Goal: Task Accomplishment & Management: Use online tool/utility

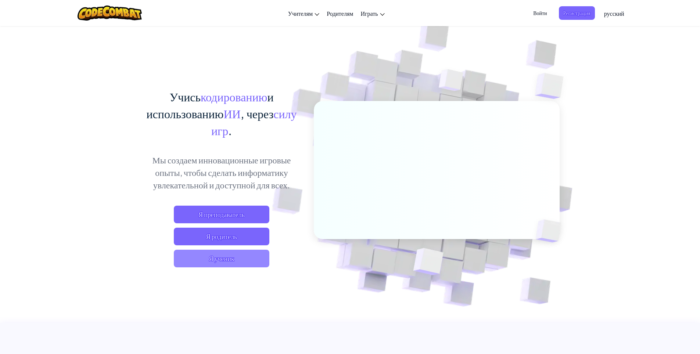
click at [247, 255] on span "Я ученик" at bounding box center [222, 259] width 96 height 18
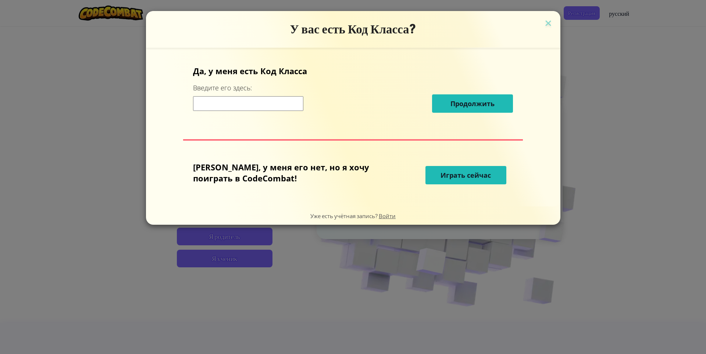
click at [279, 108] on input at bounding box center [248, 103] width 110 height 15
click at [449, 171] on span "Играть сейчас" at bounding box center [465, 175] width 50 height 9
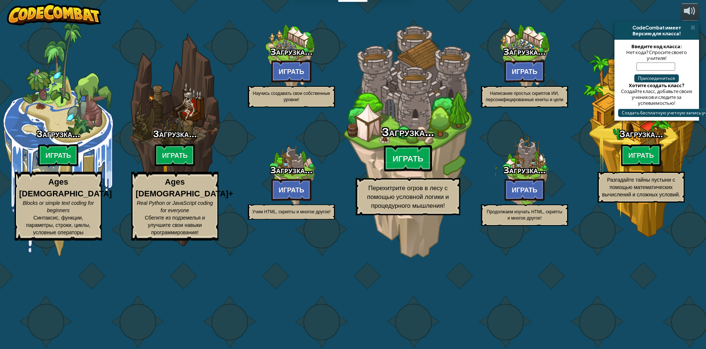
select select "ru"
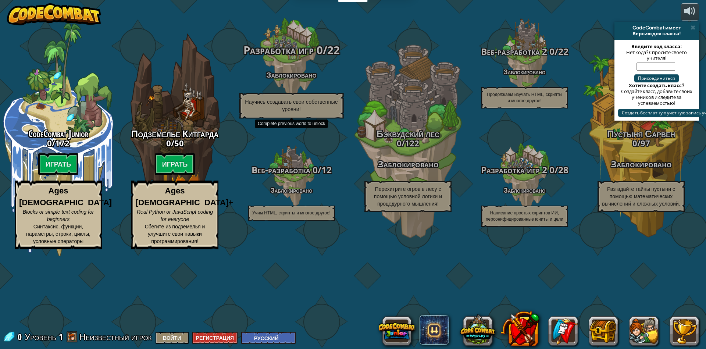
click at [289, 114] on div "Разработка игр 0 / 22 Заблокировано Научись создавать свои собственные уровни!" at bounding box center [291, 81] width 140 height 74
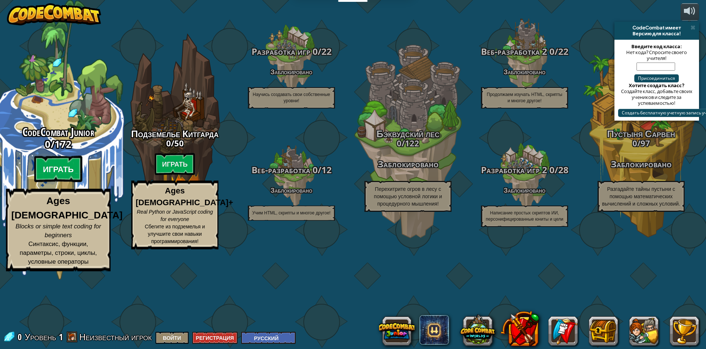
click at [55, 182] on btn "Играть" at bounding box center [58, 169] width 49 height 26
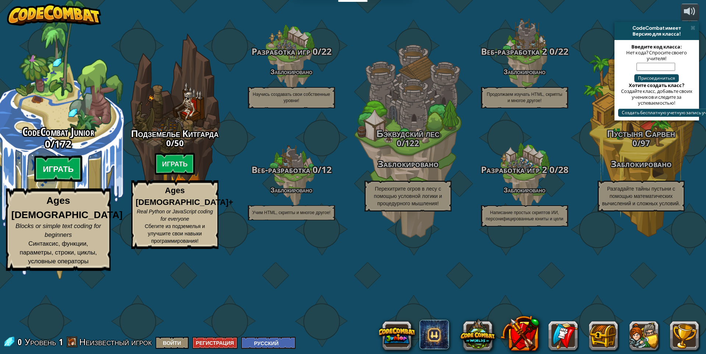
select select "ru"
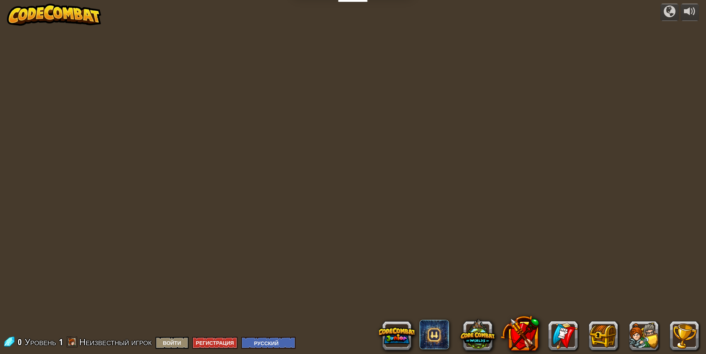
select select "ru"
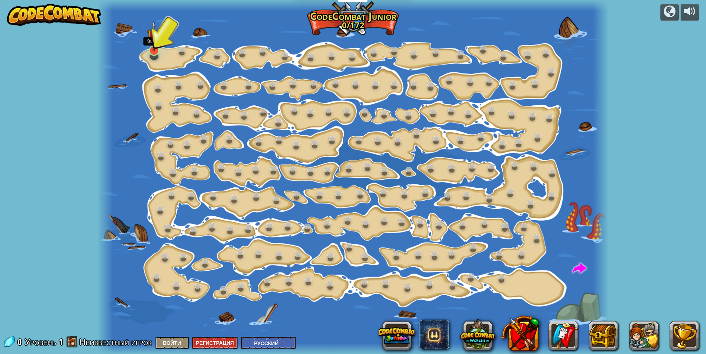
click at [151, 49] on img at bounding box center [154, 36] width 14 height 31
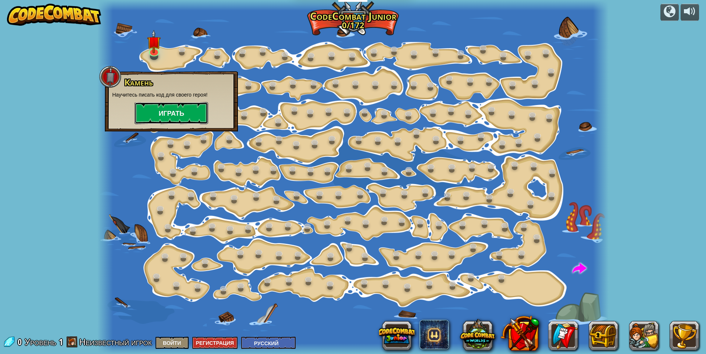
click at [165, 107] on button "Играть" at bounding box center [172, 113] width 74 height 22
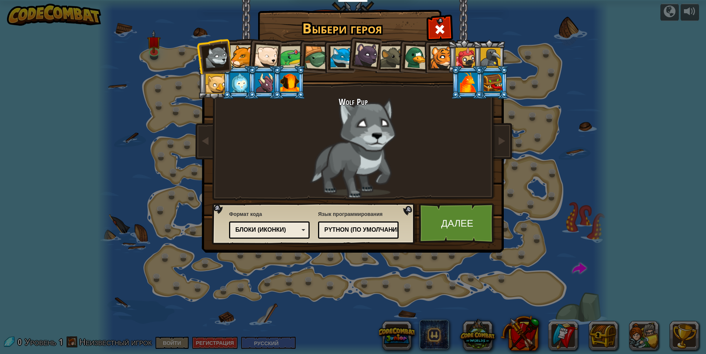
click at [238, 51] on div at bounding box center [241, 56] width 22 height 22
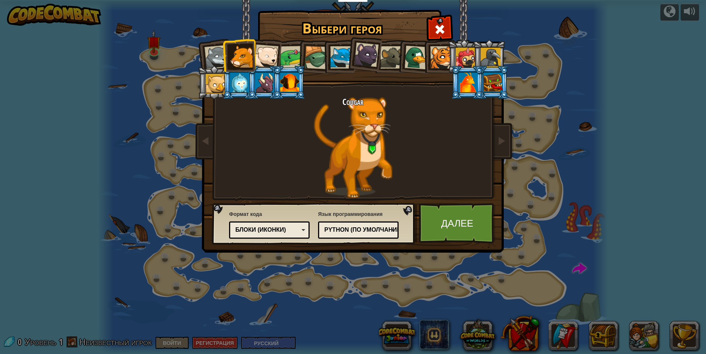
drag, startPoint x: 256, startPoint y: 58, endPoint x: 260, endPoint y: 56, distance: 4.1
click at [258, 57] on div at bounding box center [266, 56] width 24 height 24
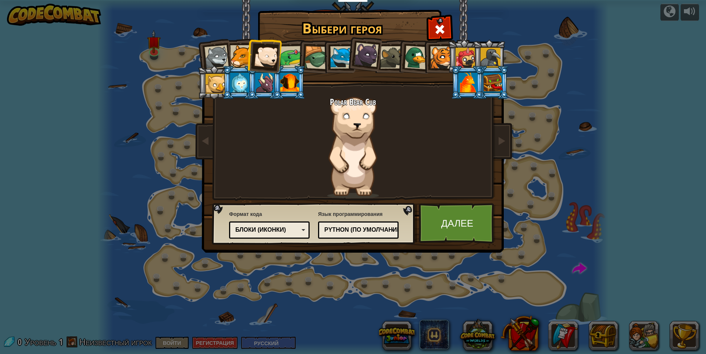
click at [244, 47] on div at bounding box center [241, 56] width 22 height 22
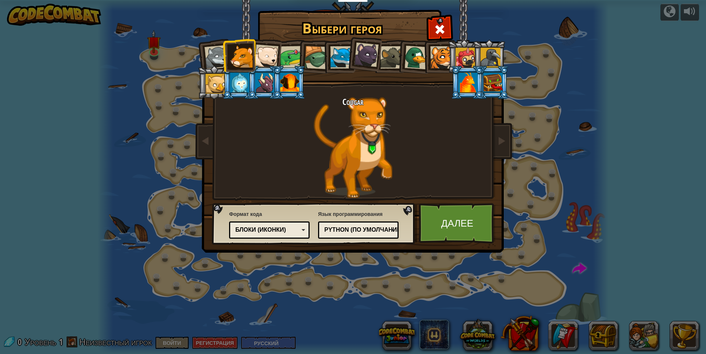
click at [438, 58] on div at bounding box center [441, 57] width 22 height 22
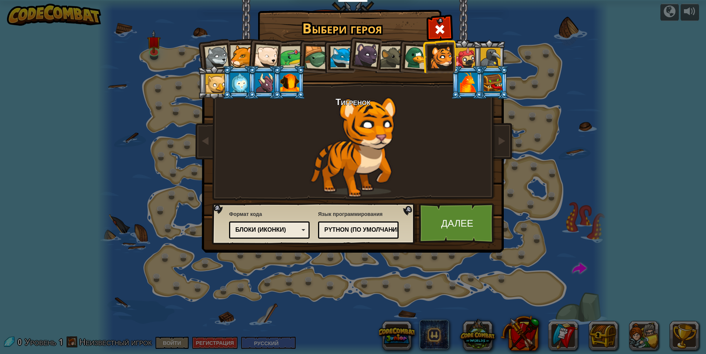
click at [279, 85] on li at bounding box center [288, 82] width 33 height 33
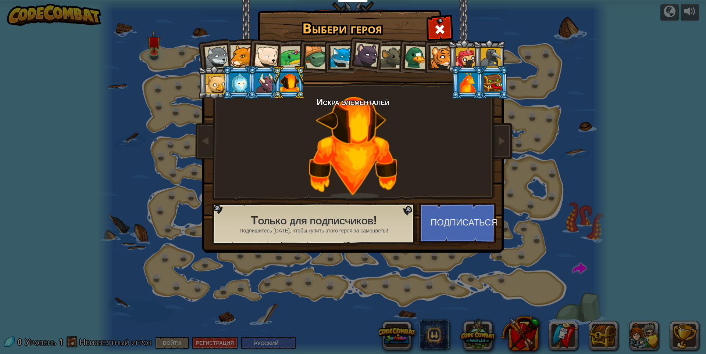
click at [503, 89] on li at bounding box center [492, 82] width 33 height 33
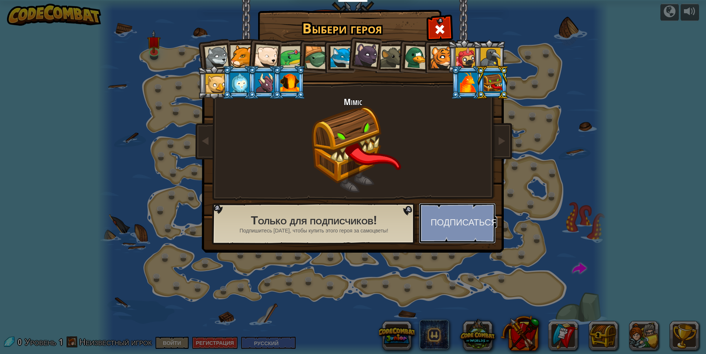
click at [469, 214] on button "Подписаться" at bounding box center [457, 223] width 77 height 40
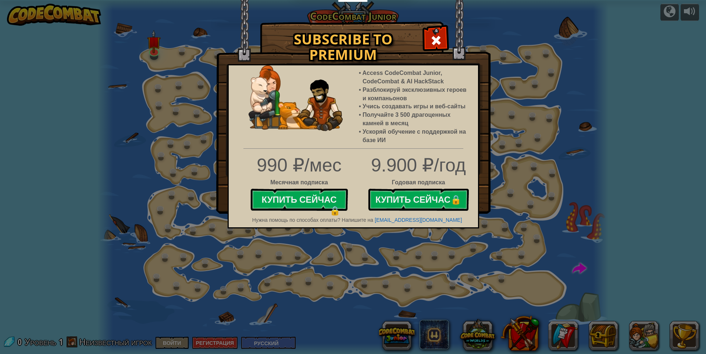
click at [438, 28] on img at bounding box center [353, 107] width 274 height 214
click at [441, 35] on span at bounding box center [436, 41] width 12 height 12
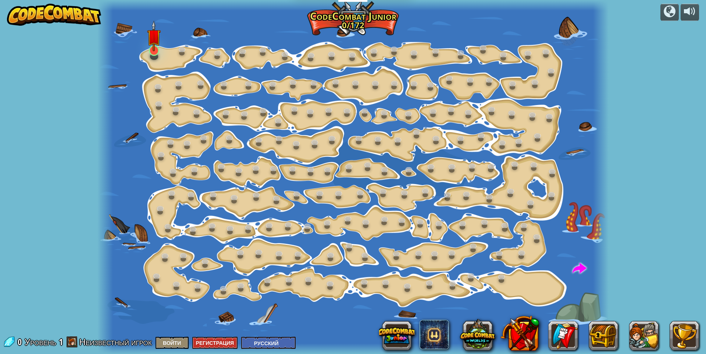
click at [156, 49] on img at bounding box center [154, 36] width 14 height 31
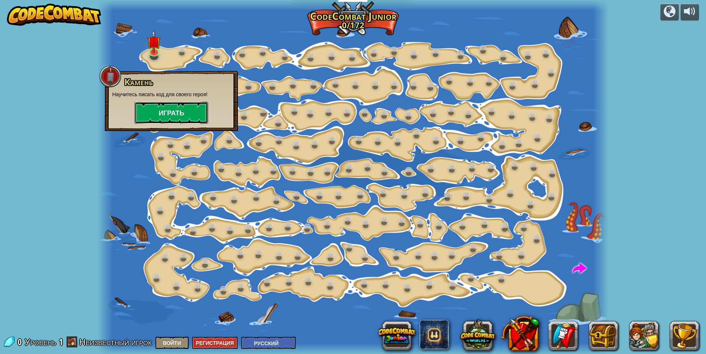
click at [166, 110] on button "Играть" at bounding box center [172, 113] width 74 height 22
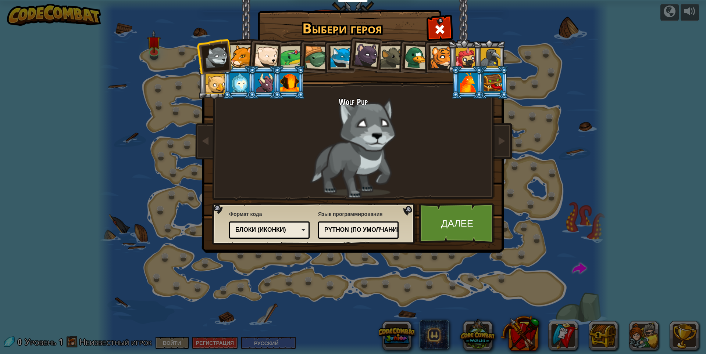
click at [430, 60] on div at bounding box center [441, 57] width 22 height 22
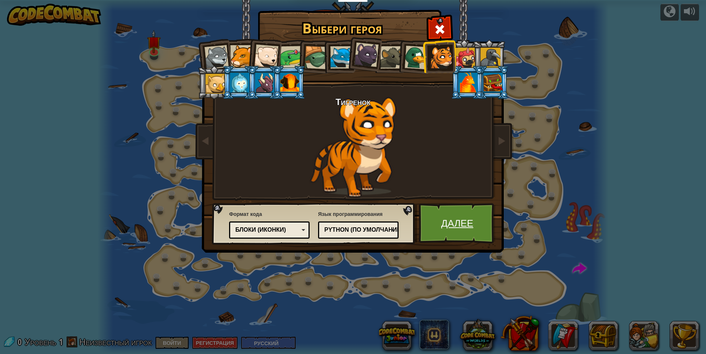
click at [464, 219] on link "Далее" at bounding box center [457, 223] width 77 height 40
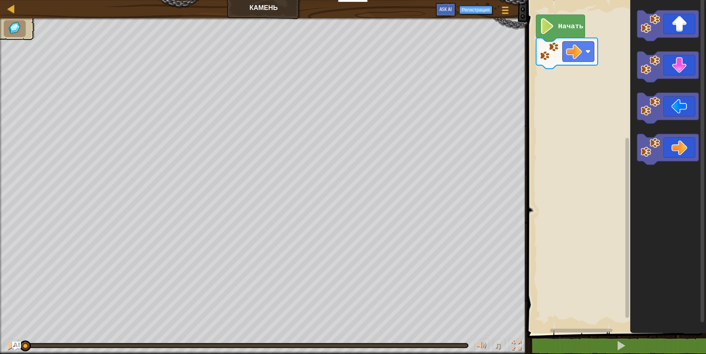
click at [560, 14] on rect "Рабочая область Blockly" at bounding box center [615, 164] width 181 height 337
click at [562, 19] on icon "Рабочая область Blockly" at bounding box center [560, 28] width 49 height 27
click at [560, 27] on text "Начать" at bounding box center [570, 26] width 25 height 8
click at [576, 52] on div "Начать" at bounding box center [615, 164] width 181 height 337
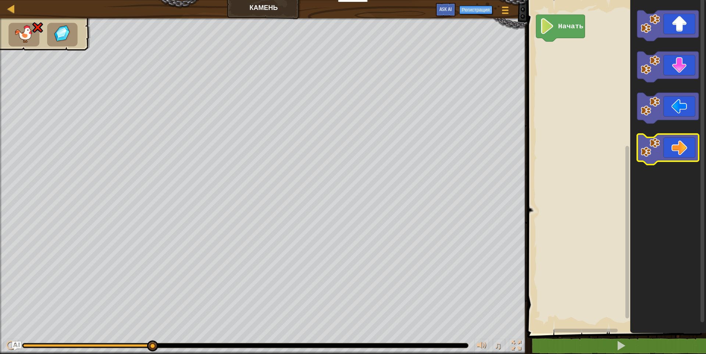
click at [594, 89] on div "Начать" at bounding box center [615, 164] width 181 height 337
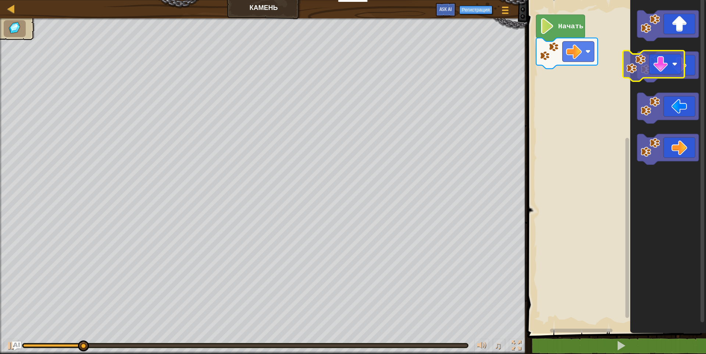
click at [560, 85] on div "Начать" at bounding box center [615, 164] width 181 height 337
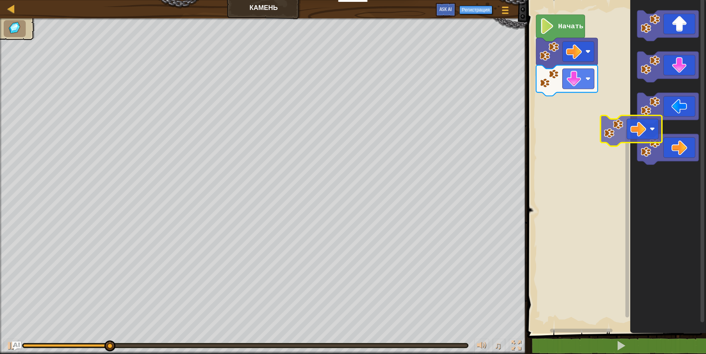
click at [546, 100] on div "Начать" at bounding box center [615, 164] width 181 height 337
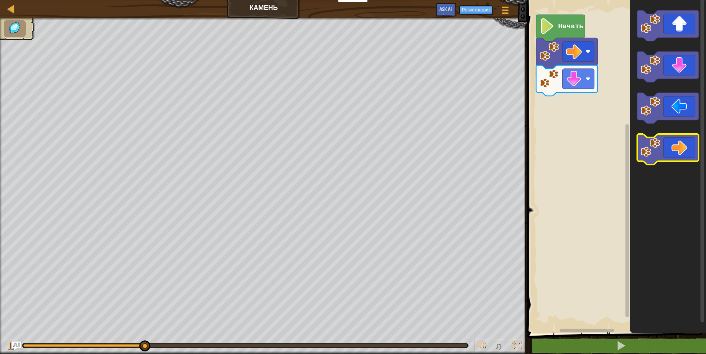
click at [567, 123] on div "Начать" at bounding box center [615, 164] width 181 height 337
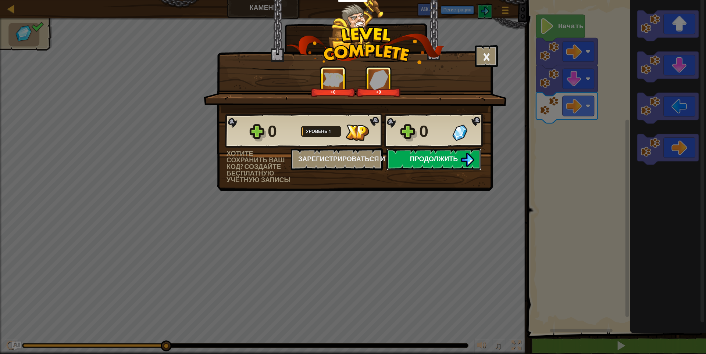
click at [438, 154] on button "Продолжить" at bounding box center [433, 159] width 95 height 22
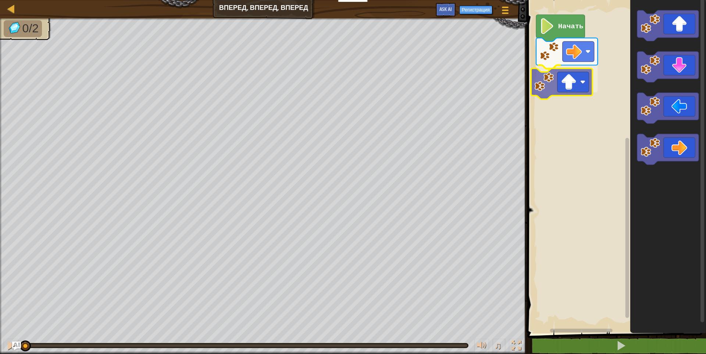
click at [561, 91] on div "Начать" at bounding box center [615, 164] width 181 height 337
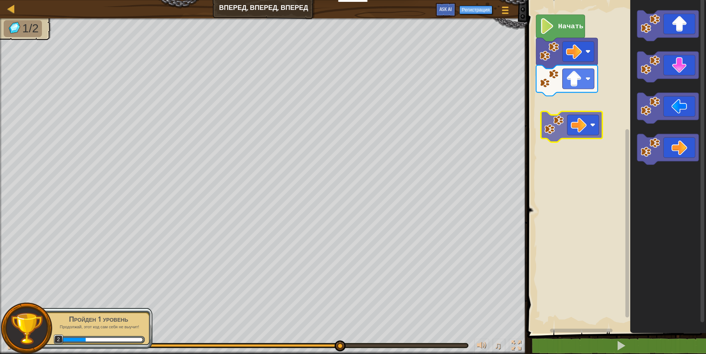
click at [572, 122] on div "Начать" at bounding box center [615, 164] width 181 height 337
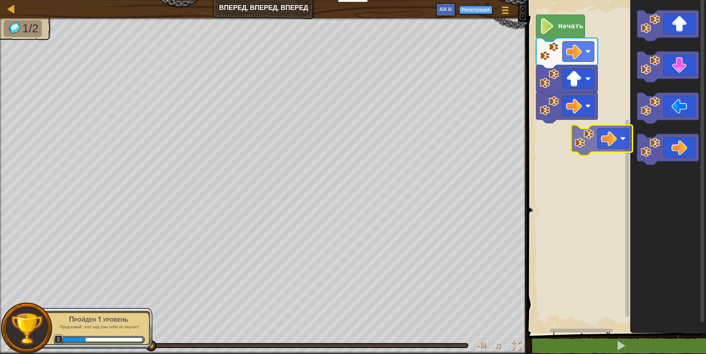
click at [569, 141] on div "Начать" at bounding box center [615, 164] width 181 height 337
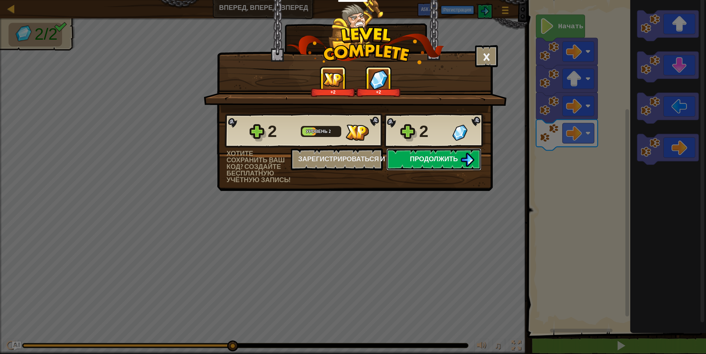
click at [407, 155] on button "Продолжить" at bounding box center [433, 159] width 95 height 22
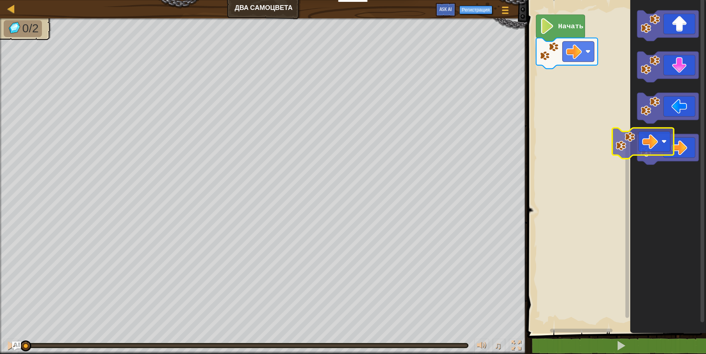
click at [464, 136] on div "Карта Два Самоцвета Меню игры Регистрация Ask AI 1 הההההההההההההההההההההההההההה…" at bounding box center [353, 177] width 706 height 354
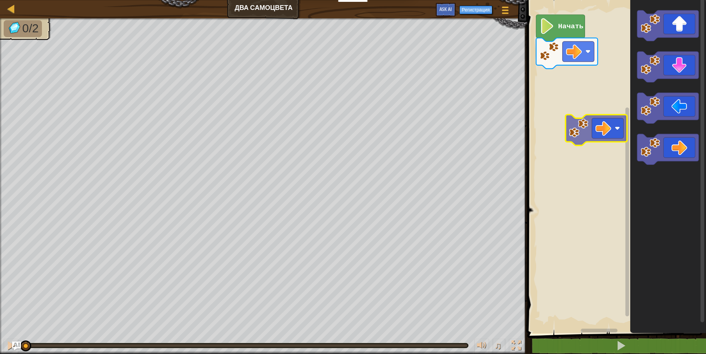
click at [533, 126] on div "Начать" at bounding box center [615, 164] width 181 height 337
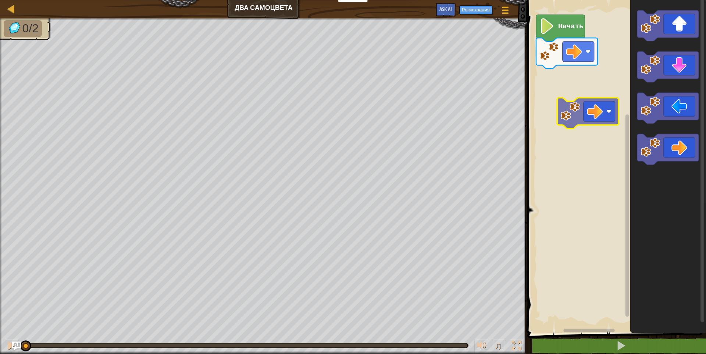
click at [576, 112] on div "Начать" at bounding box center [615, 164] width 181 height 337
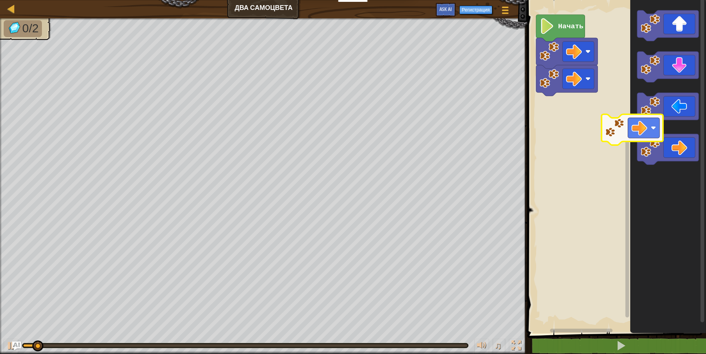
click at [577, 123] on div "Начать" at bounding box center [615, 164] width 181 height 337
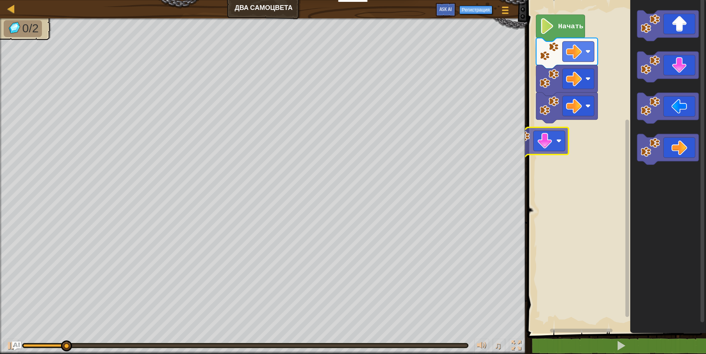
click at [545, 157] on div "Начать" at bounding box center [615, 164] width 181 height 337
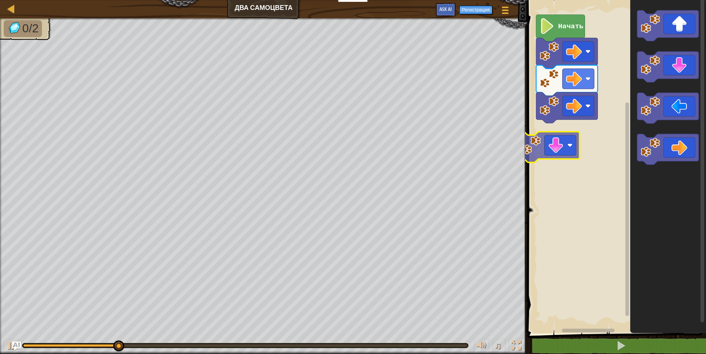
click at [560, 157] on div "Начать" at bounding box center [615, 164] width 181 height 337
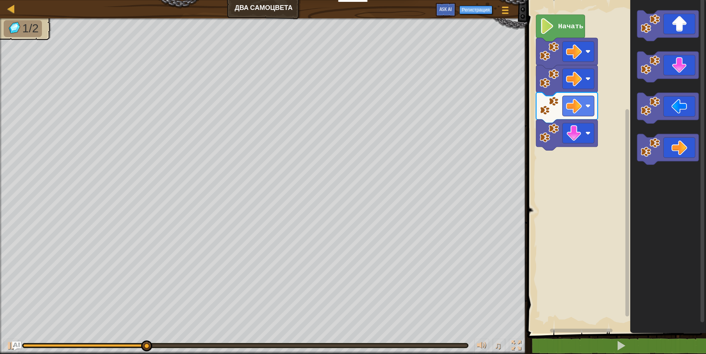
click at [564, 174] on div "Начать" at bounding box center [615, 164] width 181 height 337
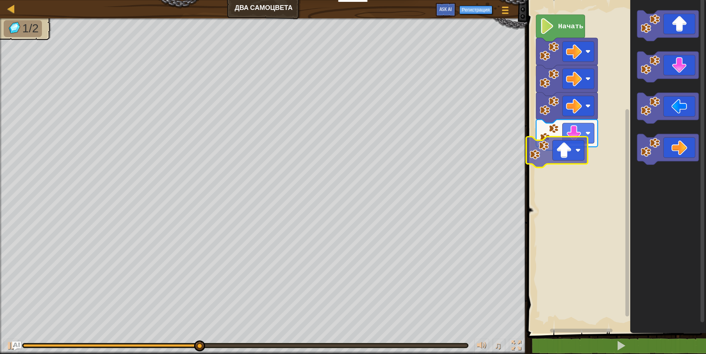
click at [570, 149] on div "Начать" at bounding box center [615, 164] width 181 height 337
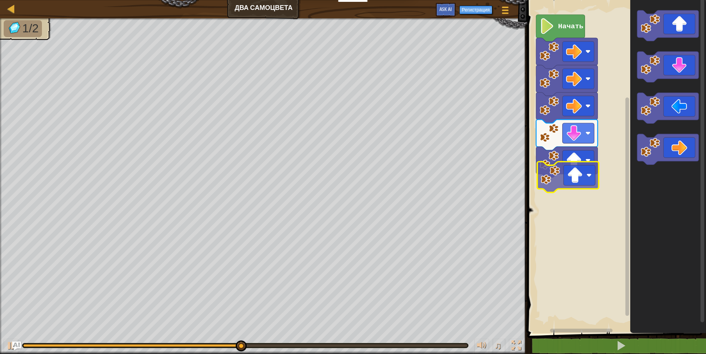
click at [592, 189] on div "Начать" at bounding box center [615, 164] width 181 height 337
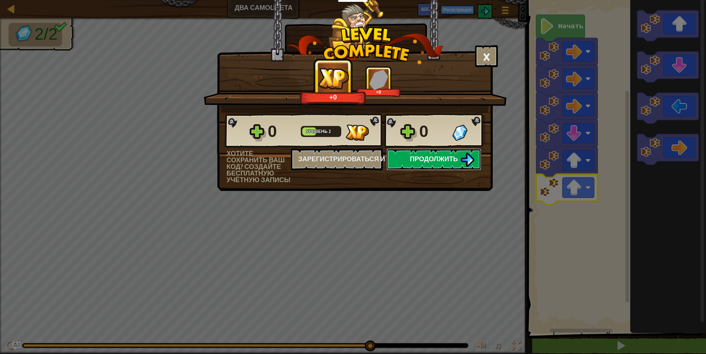
click at [444, 157] on span "Продолжить" at bounding box center [434, 158] width 48 height 9
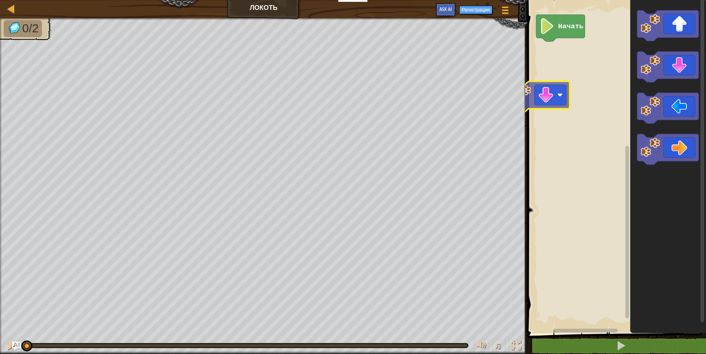
click at [545, 81] on div "Начать" at bounding box center [615, 164] width 181 height 337
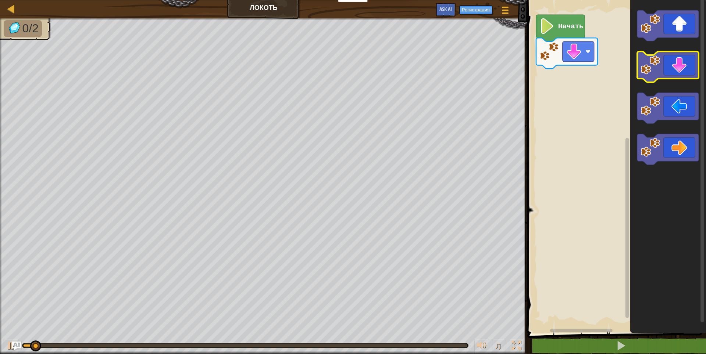
click at [565, 86] on div "Начать" at bounding box center [615, 164] width 181 height 337
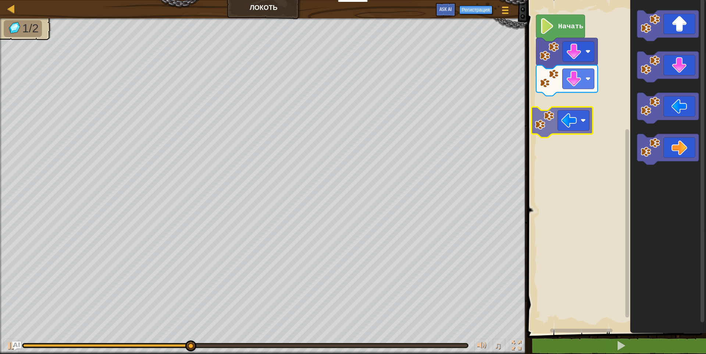
click at [573, 121] on div "Начать" at bounding box center [615, 164] width 181 height 337
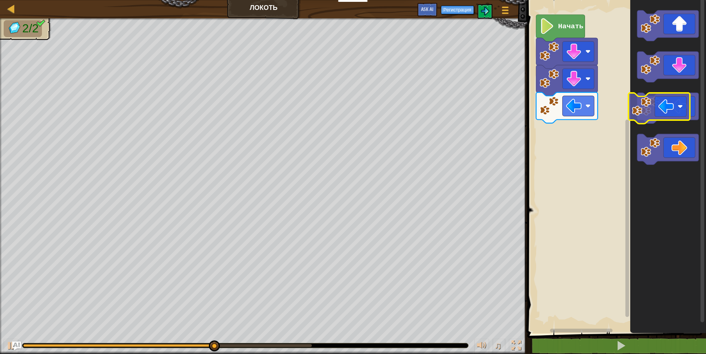
click at [584, 137] on div "Начать" at bounding box center [615, 164] width 181 height 337
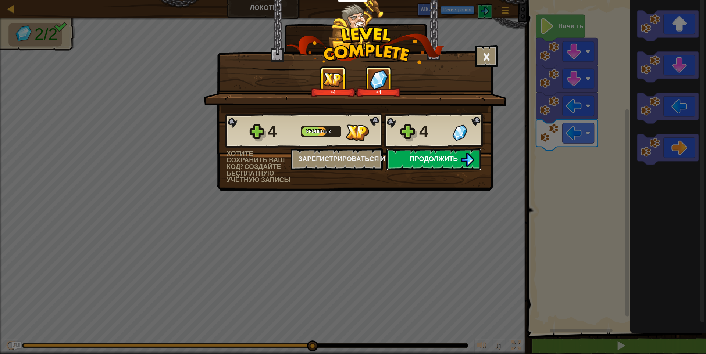
click at [431, 161] on span "Продолжить" at bounding box center [434, 158] width 48 height 9
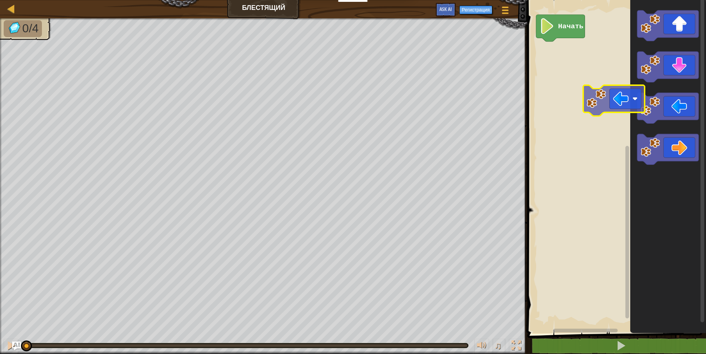
click at [587, 99] on div "Начать" at bounding box center [615, 164] width 181 height 337
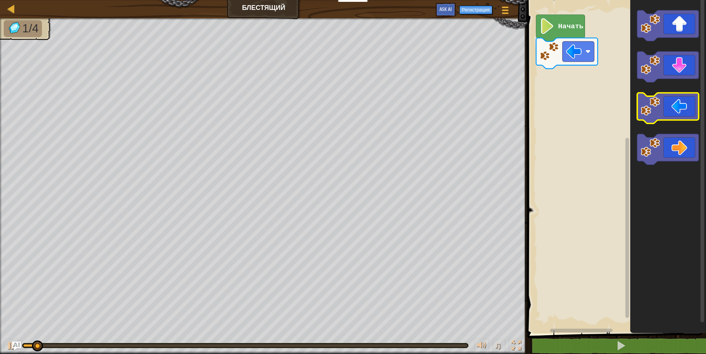
click at [573, 99] on div "Начать" at bounding box center [615, 164] width 181 height 337
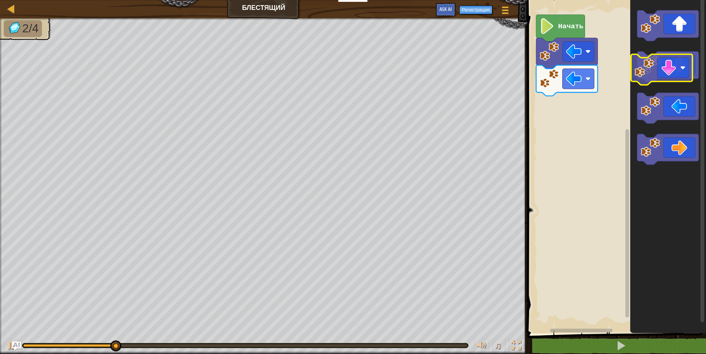
click at [589, 129] on div "Начать" at bounding box center [615, 164] width 181 height 337
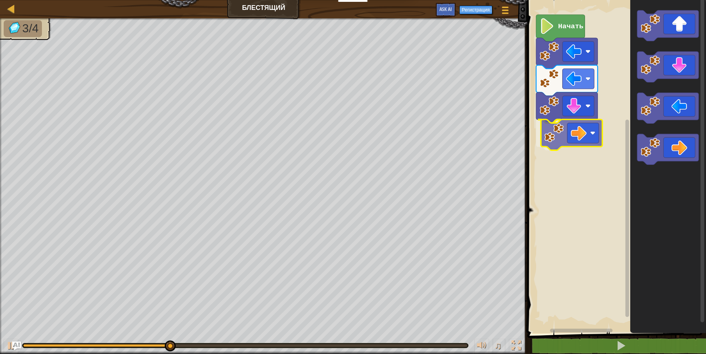
click at [574, 136] on div "Начать" at bounding box center [615, 164] width 181 height 337
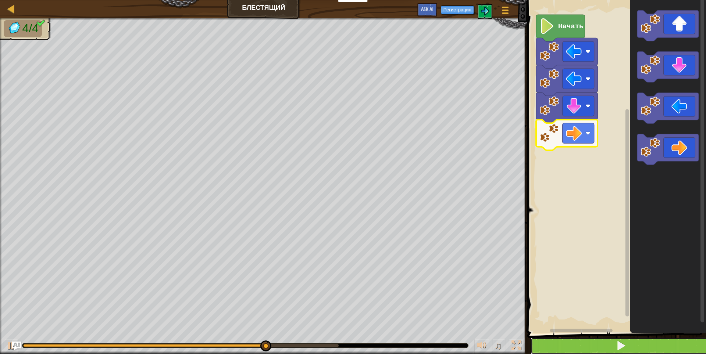
click at [627, 348] on button at bounding box center [620, 346] width 181 height 17
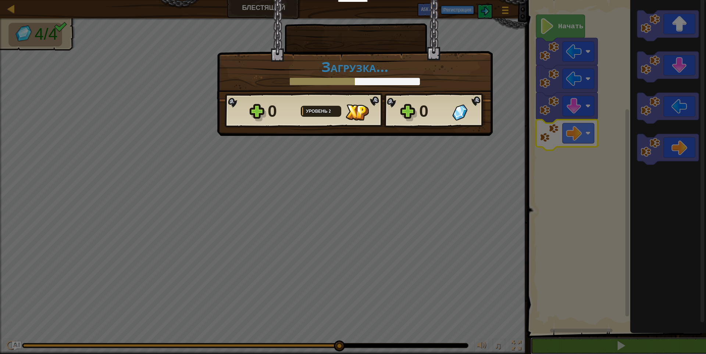
scroll to position [0, 0]
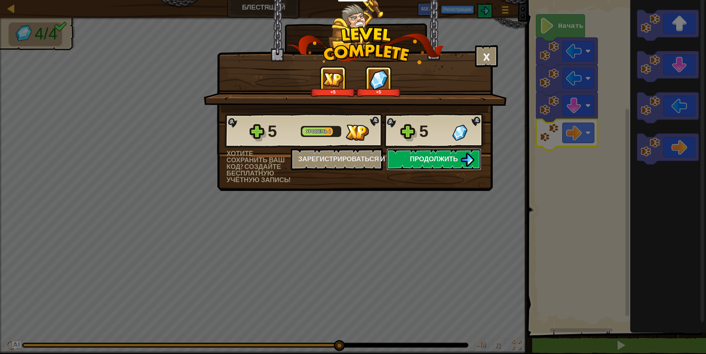
click at [411, 155] on span "Продолжить" at bounding box center [434, 158] width 48 height 9
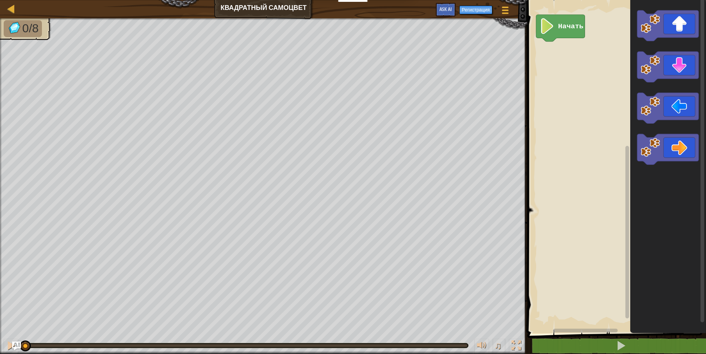
click at [616, 163] on div "Начать" at bounding box center [615, 164] width 181 height 337
click at [568, 119] on div "Начать" at bounding box center [615, 164] width 181 height 337
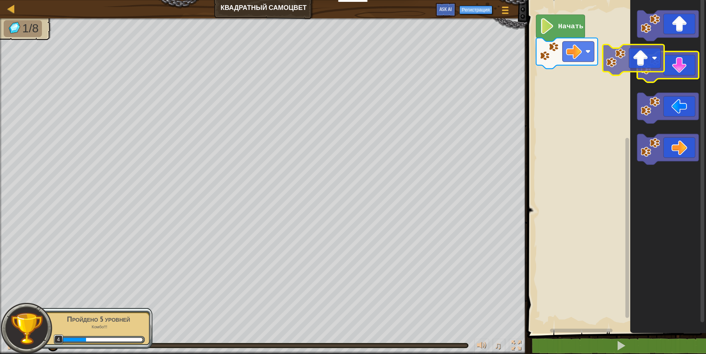
click at [615, 97] on div "Начать" at bounding box center [615, 164] width 181 height 337
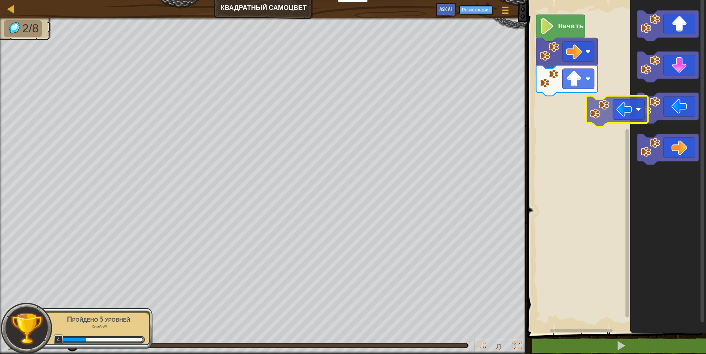
click at [599, 118] on div "Начать" at bounding box center [615, 164] width 181 height 337
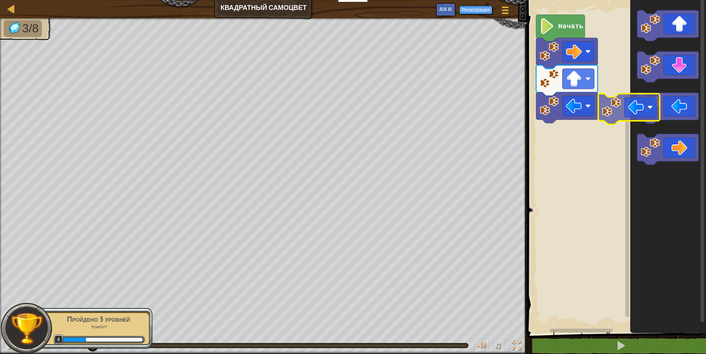
click at [537, 127] on div "Начать" at bounding box center [615, 164] width 181 height 337
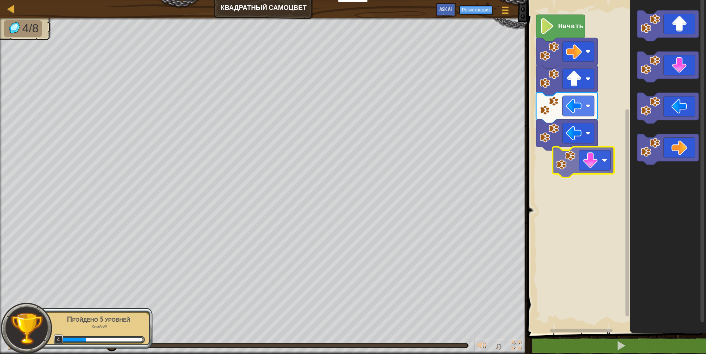
click at [560, 190] on div "Начать" at bounding box center [615, 164] width 181 height 337
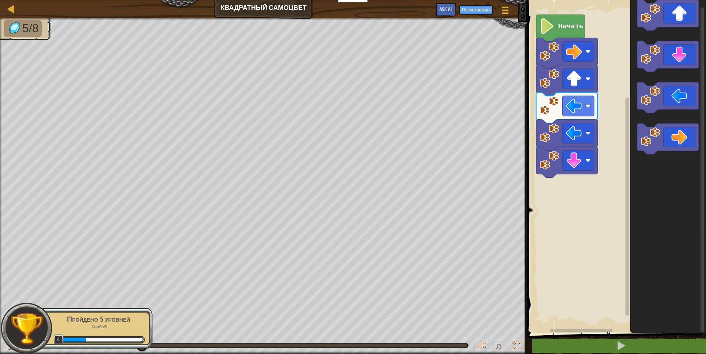
click at [635, 139] on div "Начать" at bounding box center [615, 164] width 181 height 337
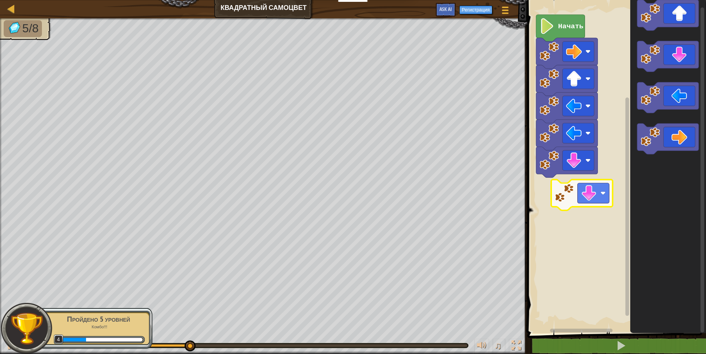
click at [594, 194] on div "Начать" at bounding box center [615, 164] width 181 height 337
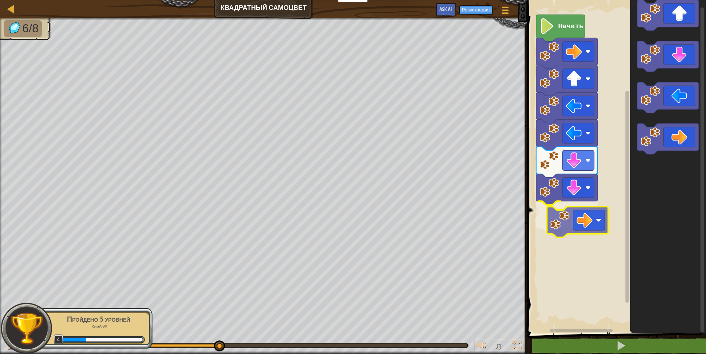
click at [586, 222] on div "Начать" at bounding box center [615, 164] width 181 height 337
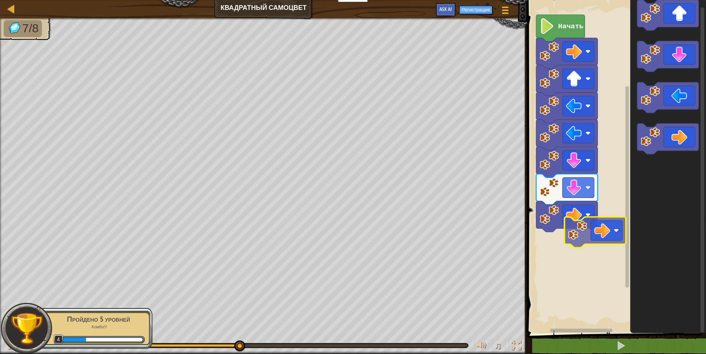
click at [588, 239] on div "Начать" at bounding box center [615, 164] width 181 height 337
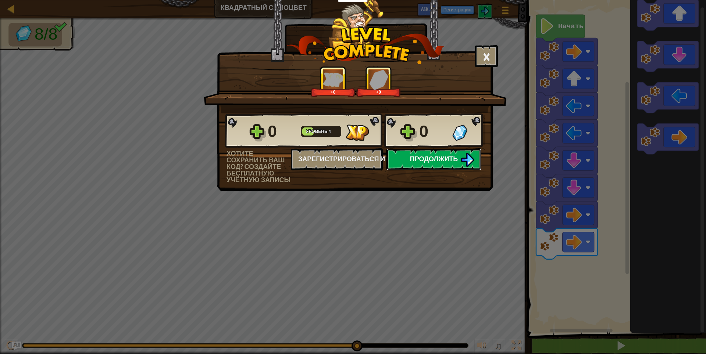
click at [449, 163] on span "Продолжить" at bounding box center [434, 158] width 48 height 9
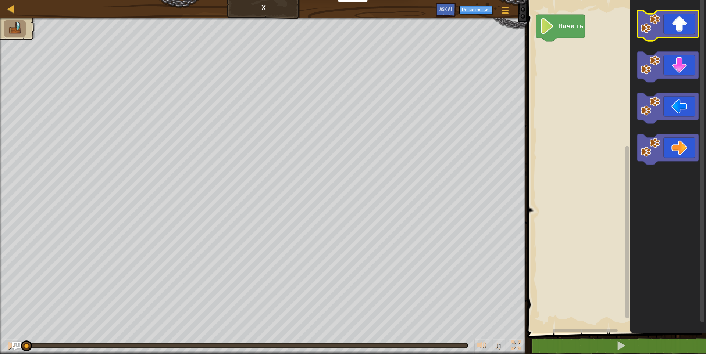
click at [580, 115] on div "Начать" at bounding box center [615, 164] width 181 height 337
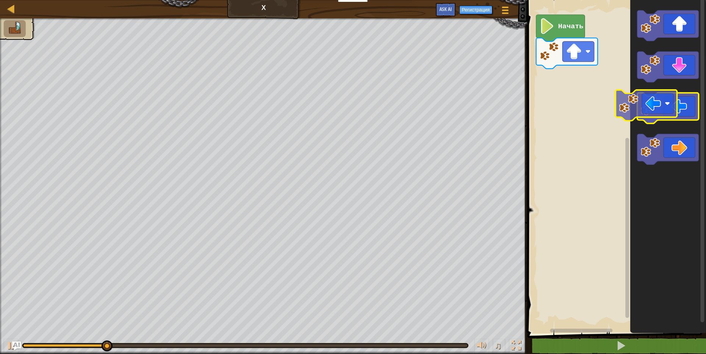
click at [676, 116] on icon "Рабочая область Blockly" at bounding box center [667, 108] width 61 height 31
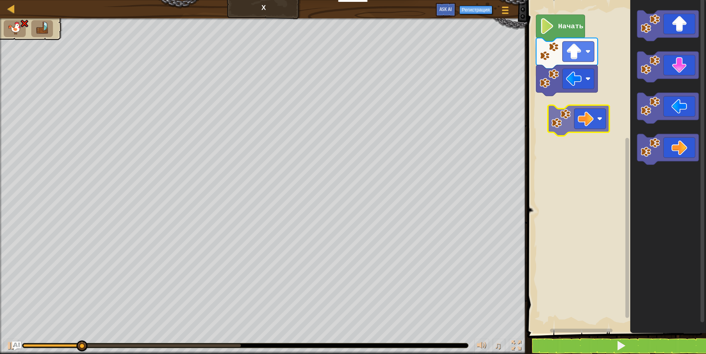
click at [593, 125] on div "Начать" at bounding box center [615, 164] width 181 height 337
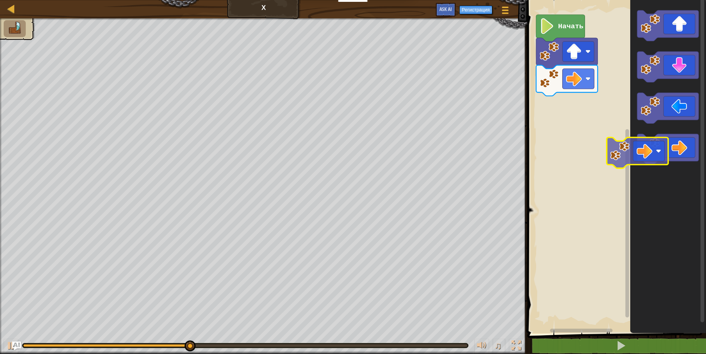
click at [603, 146] on div "Начать" at bounding box center [615, 164] width 181 height 337
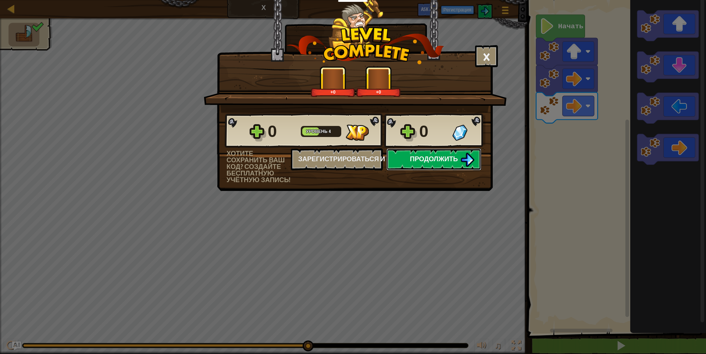
click at [438, 156] on span "Продолжить" at bounding box center [434, 158] width 48 height 9
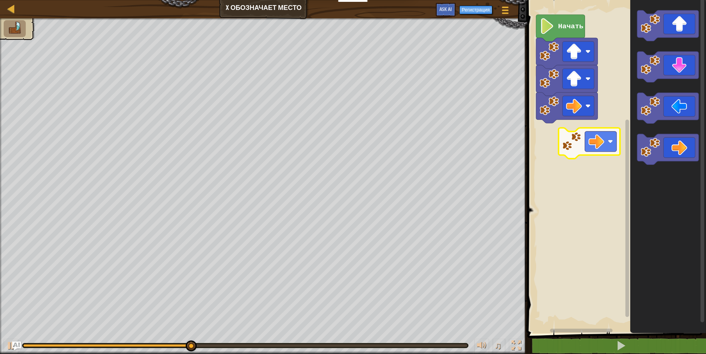
click at [586, 132] on div "Начать" at bounding box center [615, 164] width 181 height 337
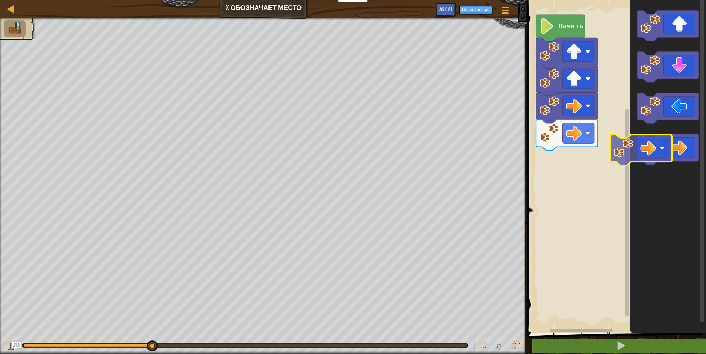
click at [555, 137] on div "Начать" at bounding box center [615, 164] width 181 height 337
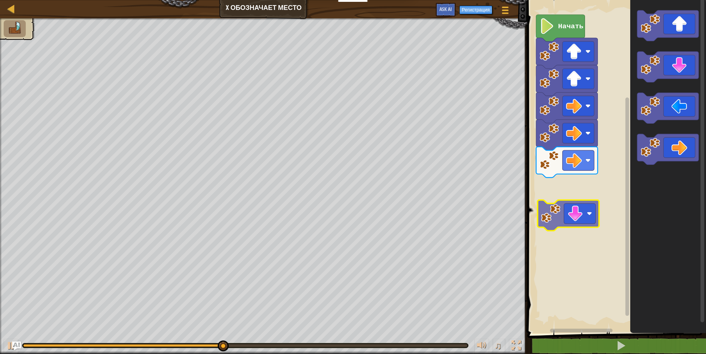
click at [573, 230] on div "Начать" at bounding box center [615, 164] width 181 height 337
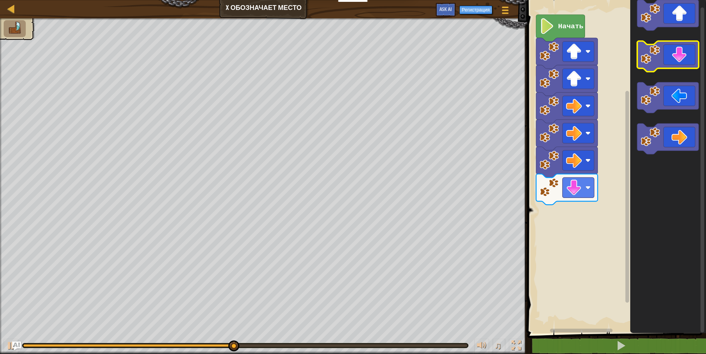
click at [687, 69] on div "Начать" at bounding box center [615, 164] width 181 height 337
click at [680, 69] on icon "Рабочая область Blockly" at bounding box center [668, 164] width 76 height 337
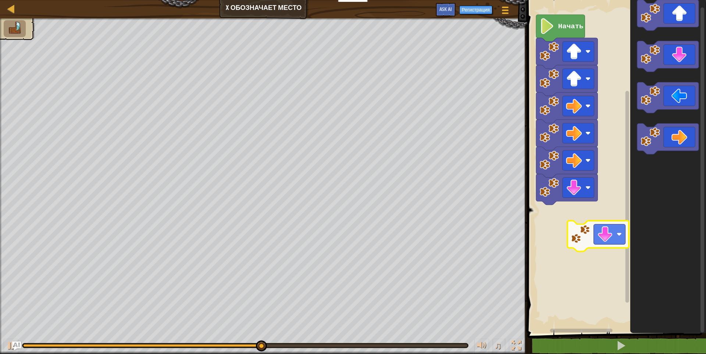
click at [577, 259] on div "Начать" at bounding box center [615, 164] width 181 height 337
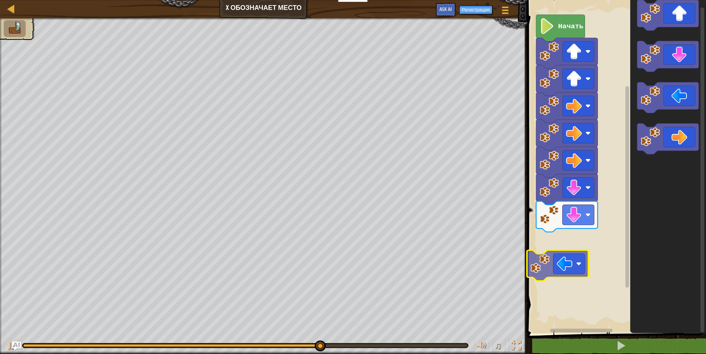
click at [566, 267] on div "Начать" at bounding box center [615, 164] width 181 height 337
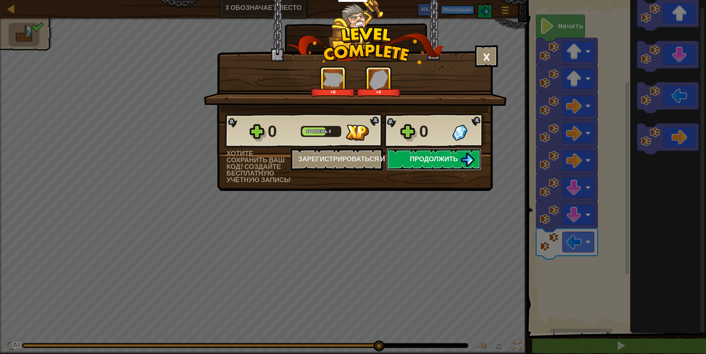
click at [425, 155] on span "Продолжить" at bounding box center [434, 158] width 48 height 9
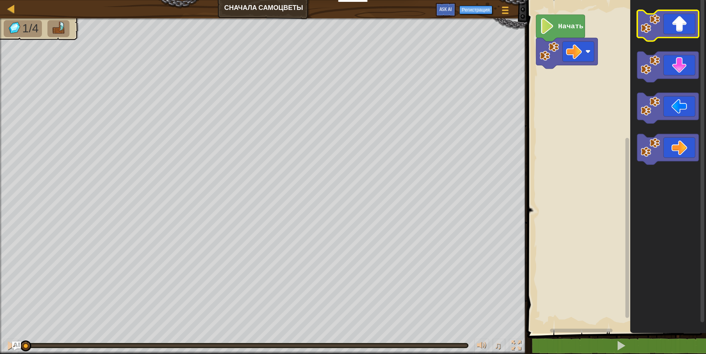
click at [546, 125] on div "Начать" at bounding box center [615, 164] width 181 height 337
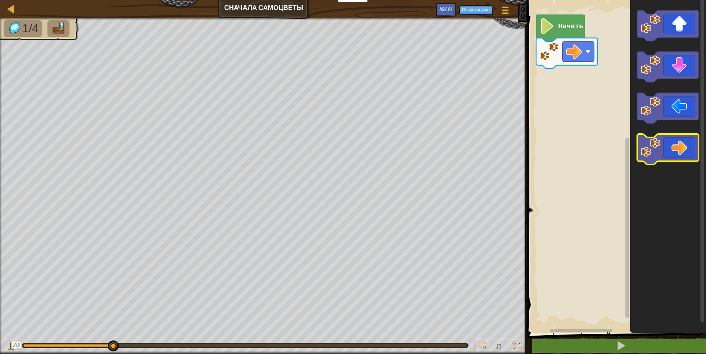
click at [507, 123] on div "Карта Сначала самоцветы Меню игры Регистрация Ask AI 1 הההההההההההההההההההההההה…" at bounding box center [353, 177] width 706 height 354
click at [589, 112] on div "Начать" at bounding box center [615, 164] width 181 height 337
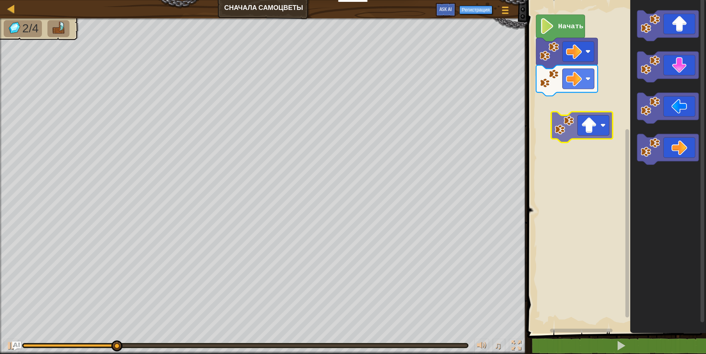
click at [593, 126] on div "Начать" at bounding box center [615, 164] width 181 height 337
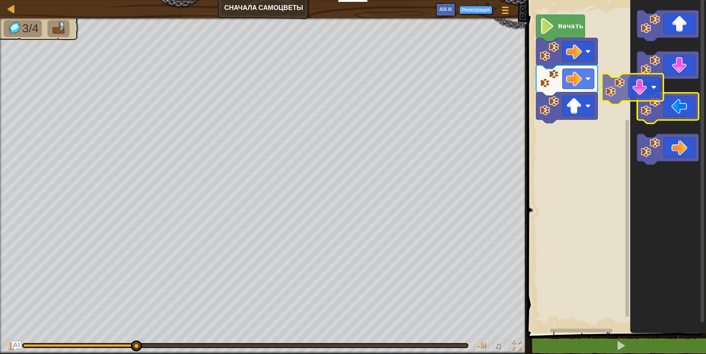
click at [565, 146] on div "Начать" at bounding box center [615, 164] width 181 height 337
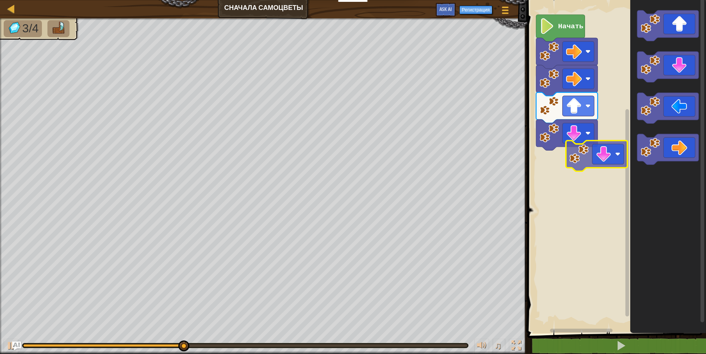
click at [599, 166] on div "Начать" at bounding box center [615, 164] width 181 height 337
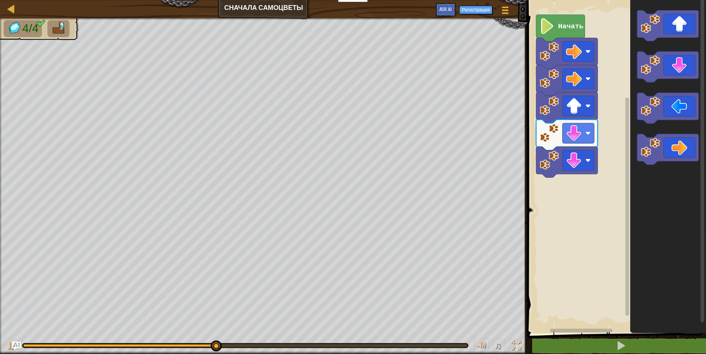
click at [578, 201] on div "Начать" at bounding box center [615, 164] width 181 height 337
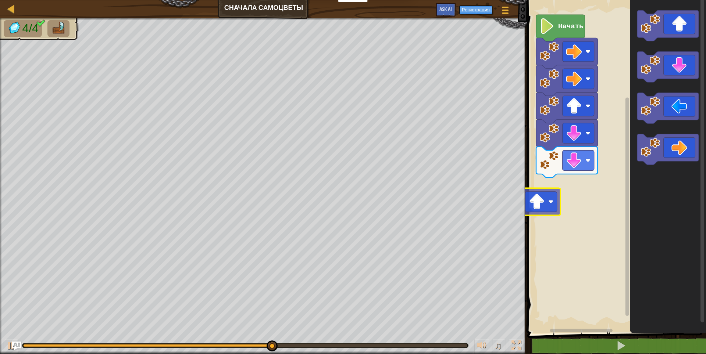
click at [547, 207] on div "Начать" at bounding box center [615, 164] width 181 height 337
click at [583, 192] on div "Начать" at bounding box center [615, 164] width 181 height 337
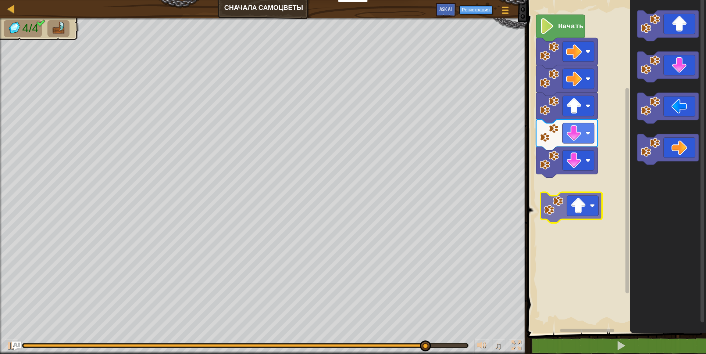
click at [578, 215] on div "Начать" at bounding box center [615, 164] width 181 height 337
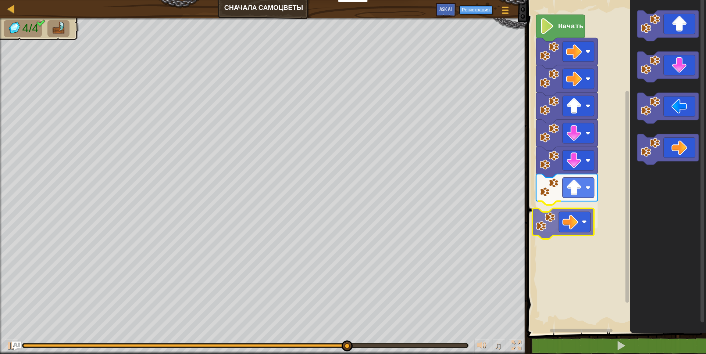
click at [584, 227] on div "Начать" at bounding box center [615, 164] width 181 height 337
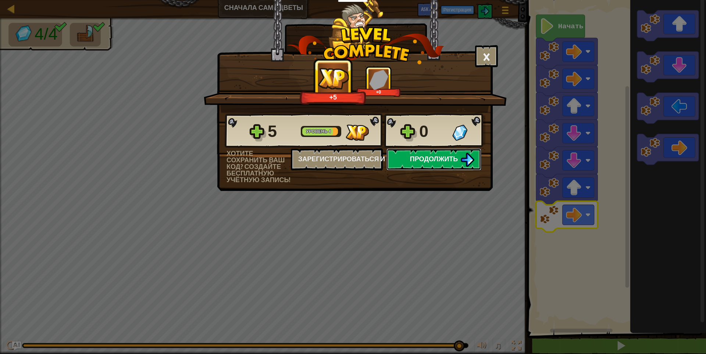
click at [441, 151] on button "Продолжить" at bounding box center [433, 159] width 95 height 22
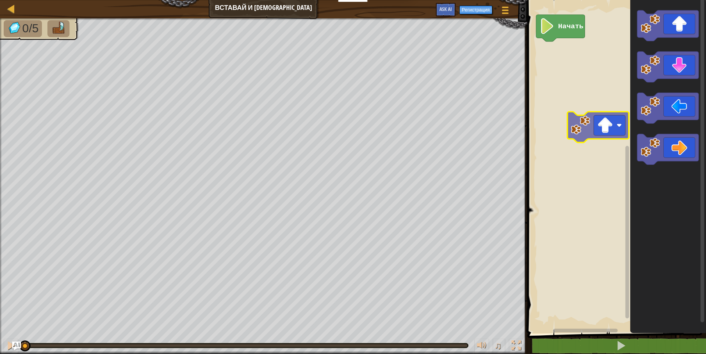
click at [606, 135] on div "Начать" at bounding box center [615, 164] width 181 height 337
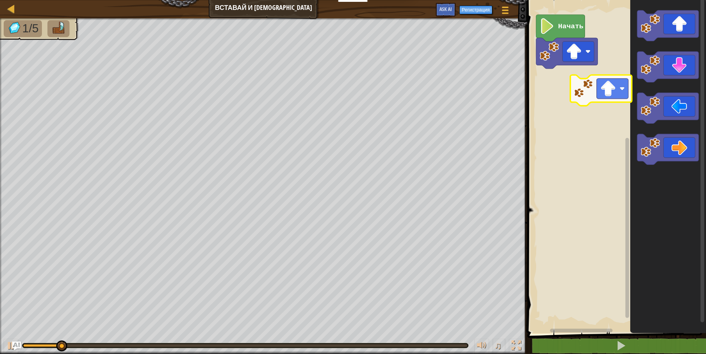
click at [592, 124] on div "Начать" at bounding box center [615, 164] width 181 height 337
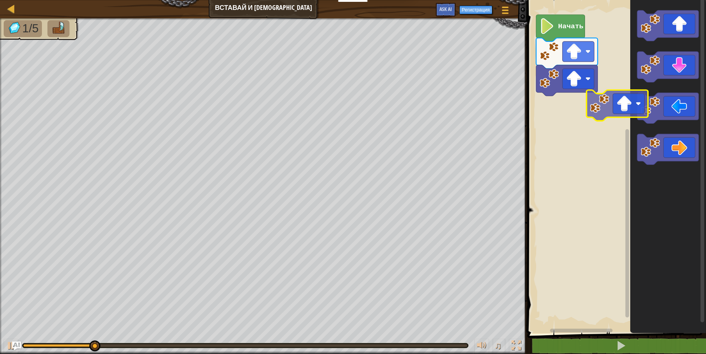
click at [623, 117] on div "Начать" at bounding box center [615, 164] width 181 height 337
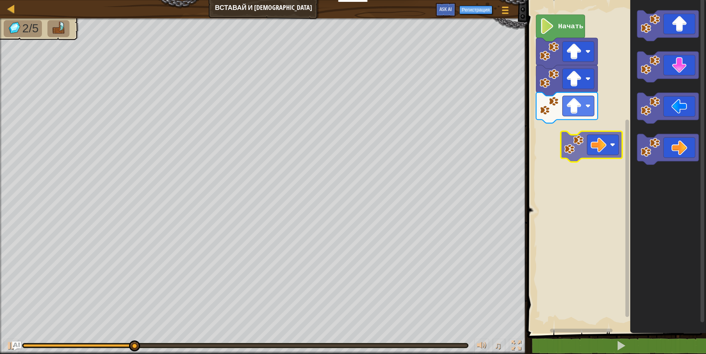
click at [598, 139] on div "Начать" at bounding box center [615, 164] width 181 height 337
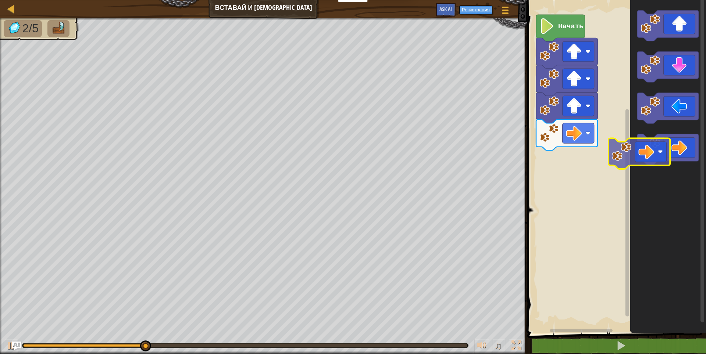
click at [593, 165] on div "Начать" at bounding box center [615, 164] width 181 height 337
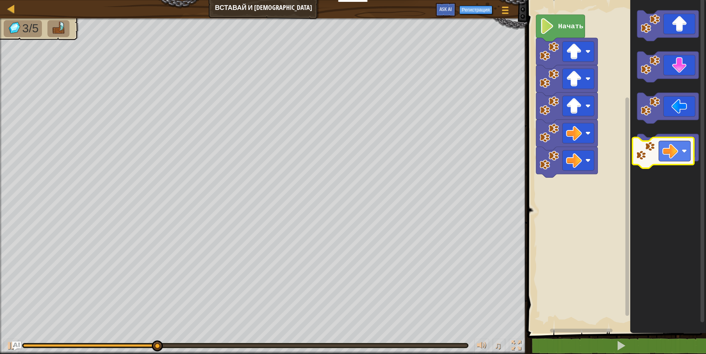
click at [548, 212] on div "Начать" at bounding box center [615, 164] width 181 height 337
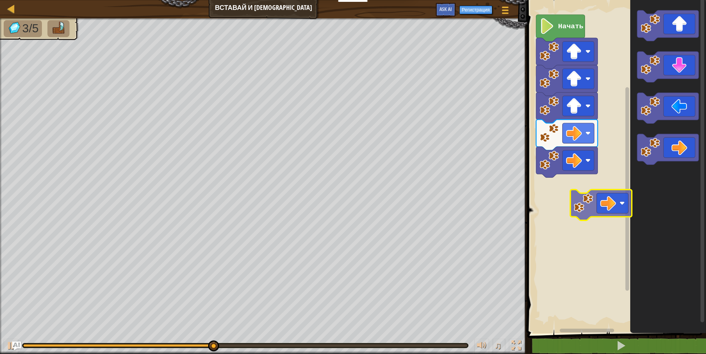
click at [600, 202] on div "Начать" at bounding box center [615, 164] width 181 height 337
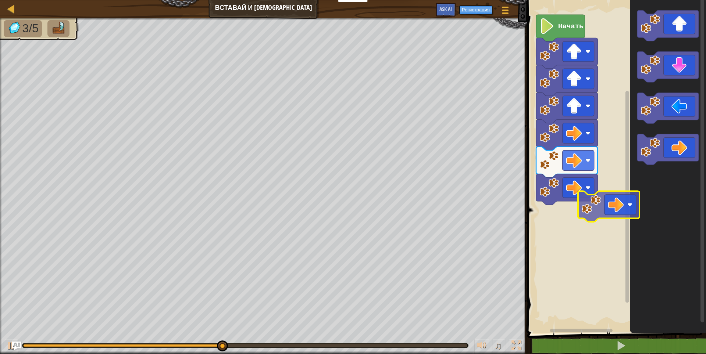
click at [588, 222] on div "Начать" at bounding box center [615, 164] width 181 height 337
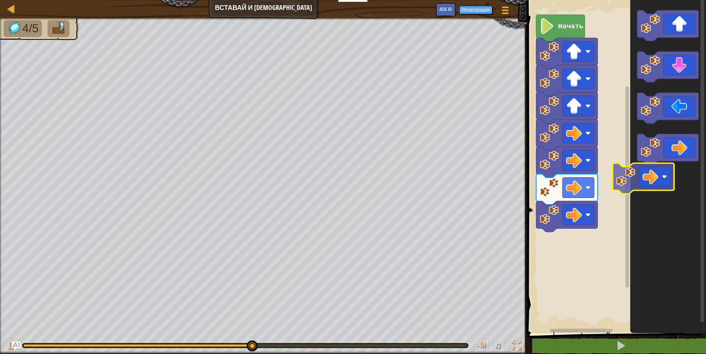
click at [686, 141] on icon "Рабочая область Blockly" at bounding box center [667, 149] width 61 height 31
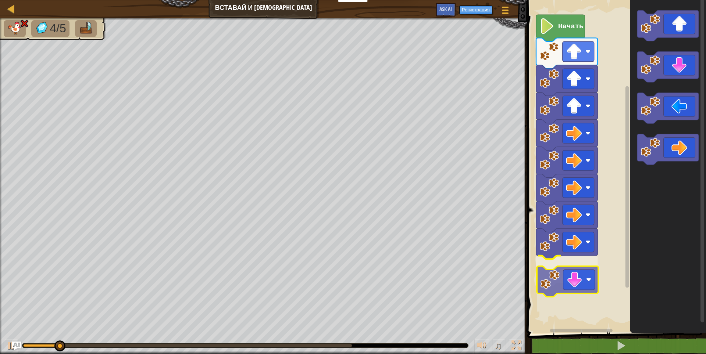
click at [579, 277] on div "Начать" at bounding box center [615, 164] width 181 height 337
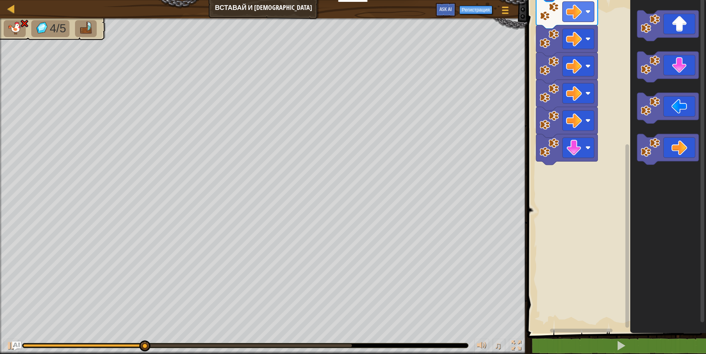
click at [587, 223] on div "Начать" at bounding box center [615, 164] width 181 height 337
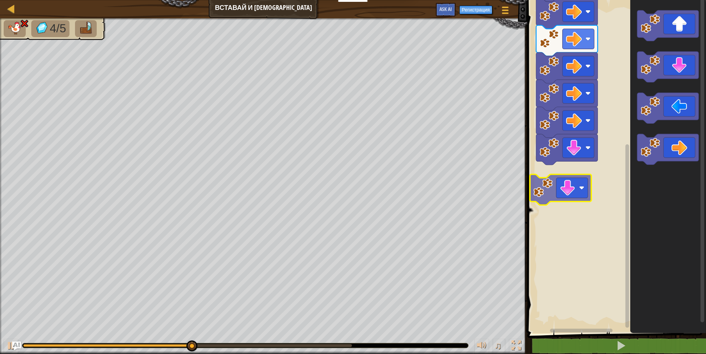
click at [559, 200] on div "Начать" at bounding box center [615, 164] width 181 height 337
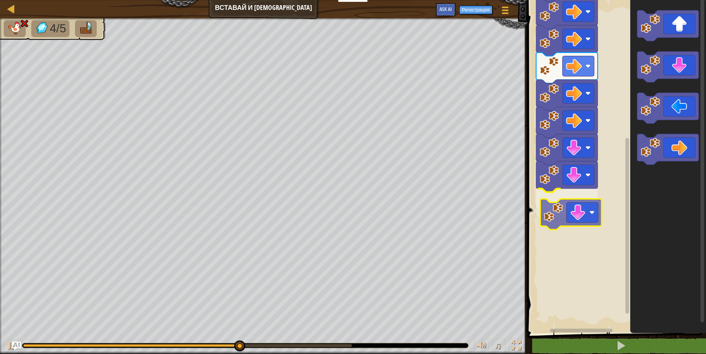
click at [580, 227] on div "Начать" at bounding box center [615, 164] width 181 height 337
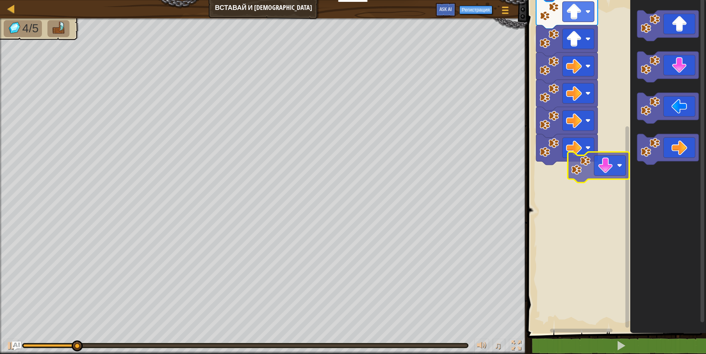
click at [587, 191] on div "Начать" at bounding box center [615, 164] width 181 height 337
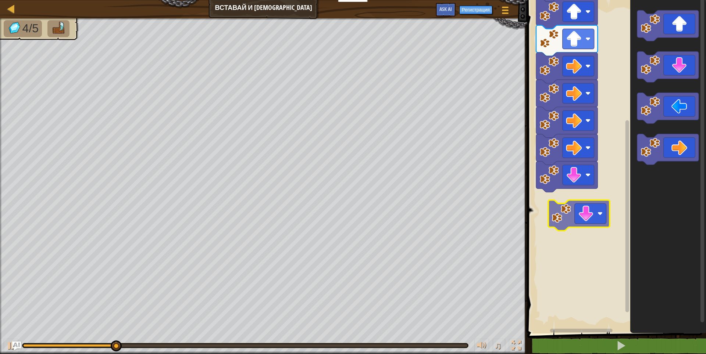
click at [584, 215] on div "Начать" at bounding box center [615, 164] width 181 height 337
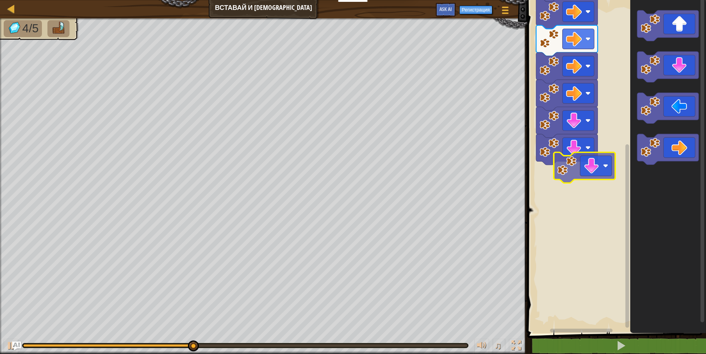
click at [590, 181] on div "Начать" at bounding box center [615, 164] width 181 height 337
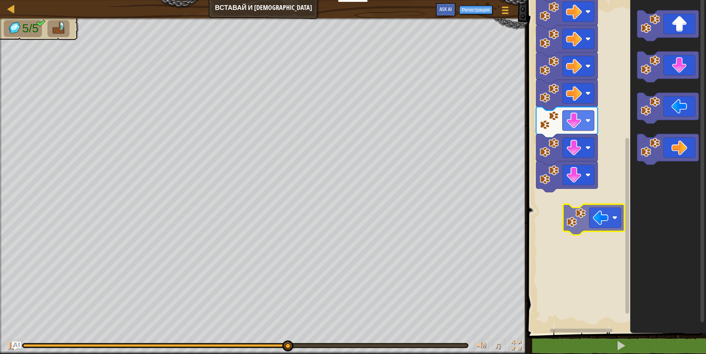
click at [567, 216] on div "Начать" at bounding box center [615, 164] width 181 height 337
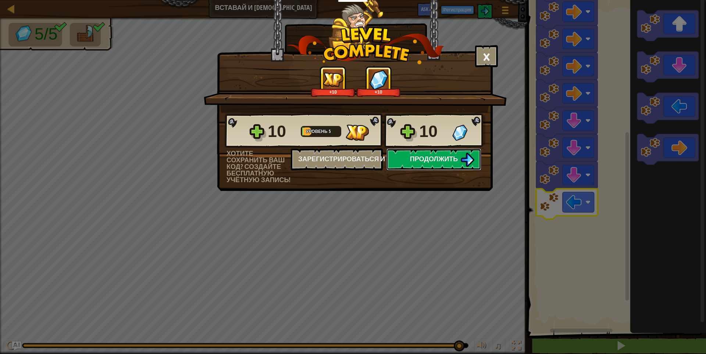
click at [439, 157] on span "Продолжить" at bounding box center [434, 158] width 48 height 9
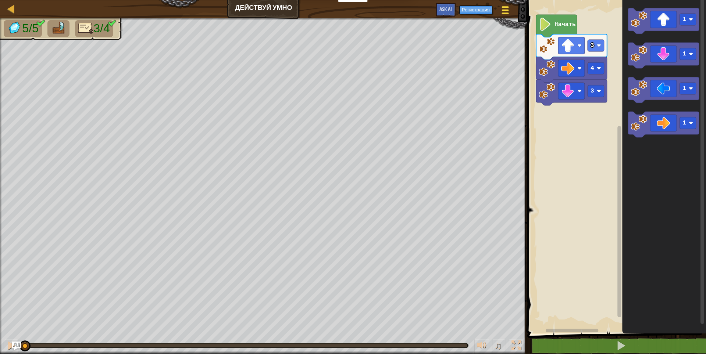
click at [501, 9] on div at bounding box center [505, 10] width 10 height 11
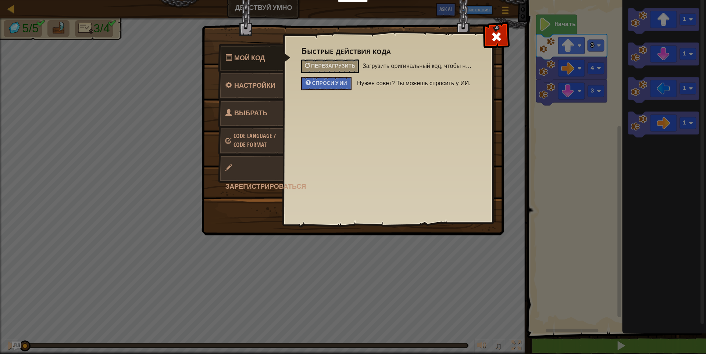
click at [147, 84] on div "Мой код Настройки Выбрать героя Code Language / Code Format Зарегистрироваться …" at bounding box center [353, 177] width 706 height 354
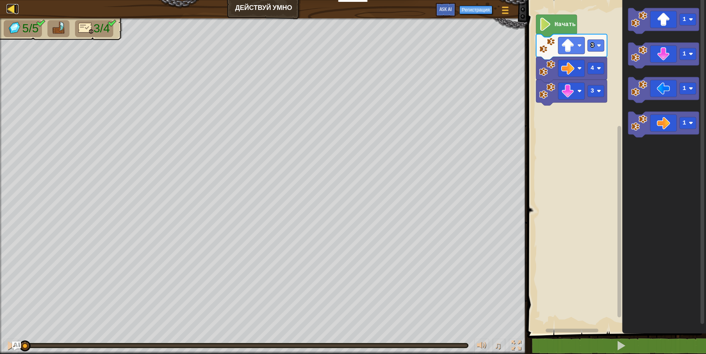
click at [12, 11] on div at bounding box center [11, 8] width 9 height 9
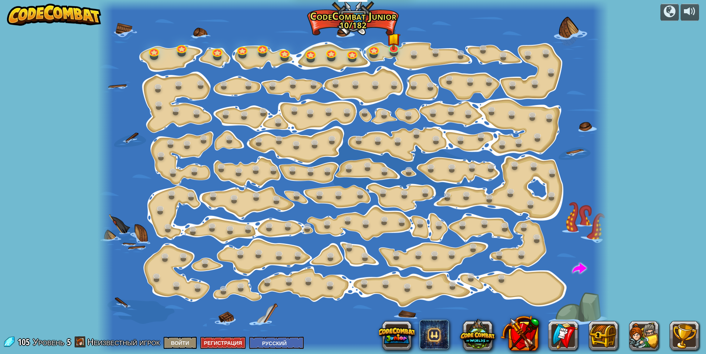
select select "ru"
click at [421, 258] on link at bounding box center [419, 254] width 15 height 15
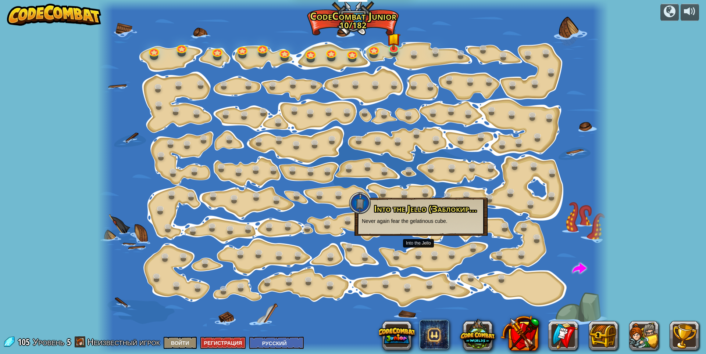
drag, startPoint x: 442, startPoint y: 57, endPoint x: 435, endPoint y: 52, distance: 8.9
click at [439, 55] on div "Изменение шага (Заблокировано) Измените аргументы шага. Действуй умно Теперь мы…" at bounding box center [352, 177] width 511 height 354
click at [435, 52] on link at bounding box center [436, 51] width 15 height 15
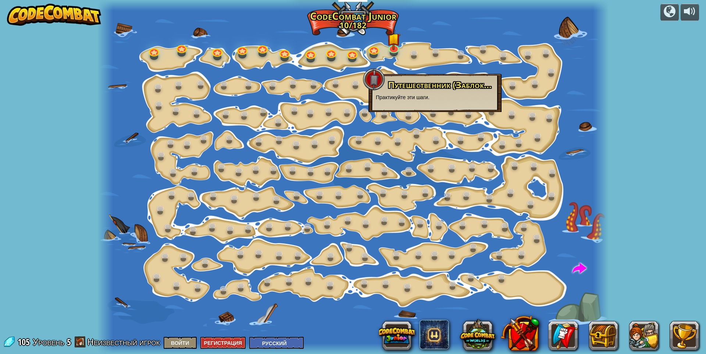
click at [514, 199] on div at bounding box center [352, 177] width 511 height 354
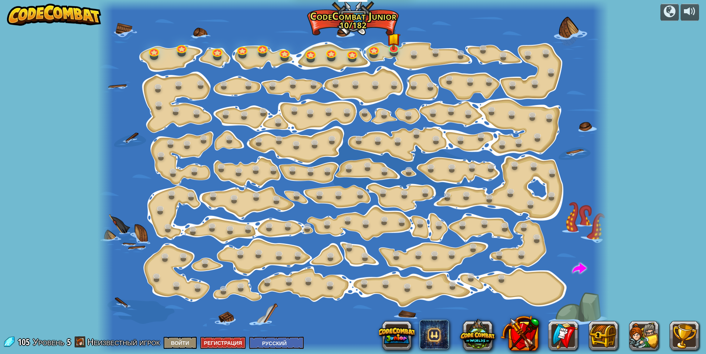
click at [595, 272] on div at bounding box center [600, 177] width 15 height 354
click at [574, 271] on span at bounding box center [579, 269] width 14 height 14
select select "ru"
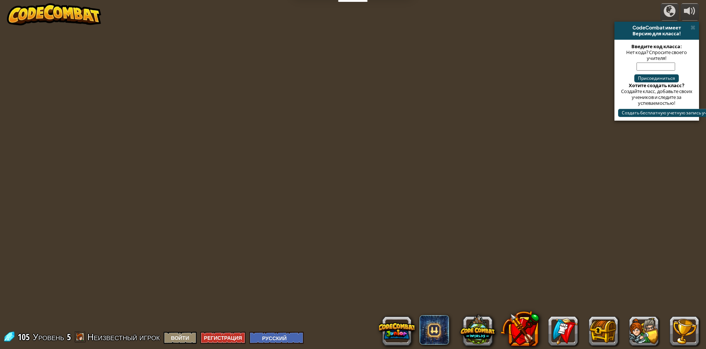
select select "ru"
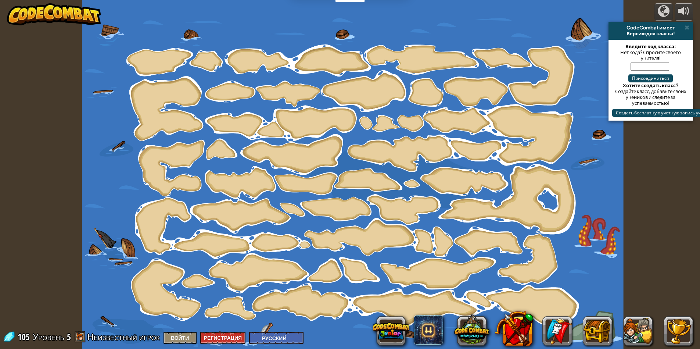
select select "ru"
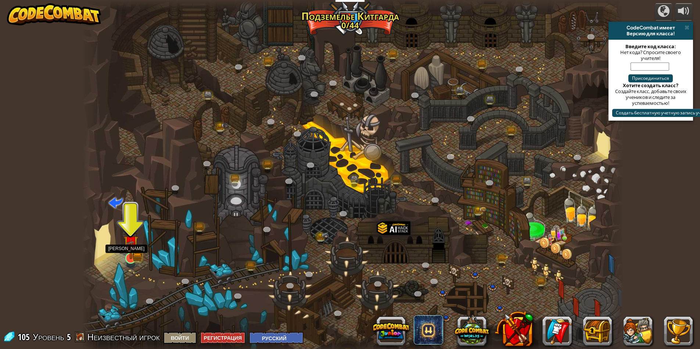
click at [133, 259] on div at bounding box center [130, 257] width 11 height 11
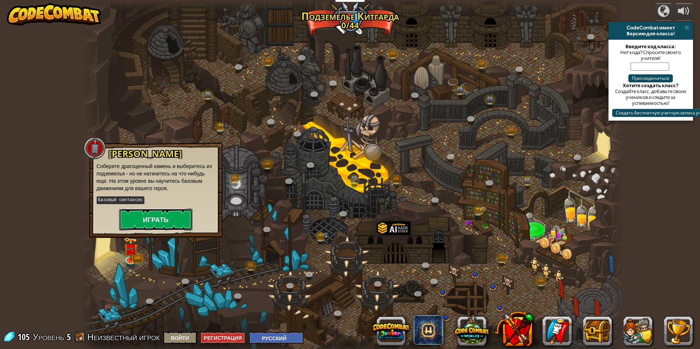
click at [146, 224] on button "Играть" at bounding box center [156, 219] width 74 height 22
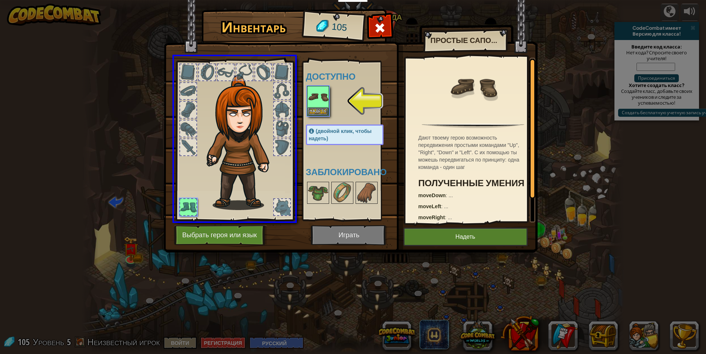
drag, startPoint x: 314, startPoint y: 107, endPoint x: 285, endPoint y: 121, distance: 32.4
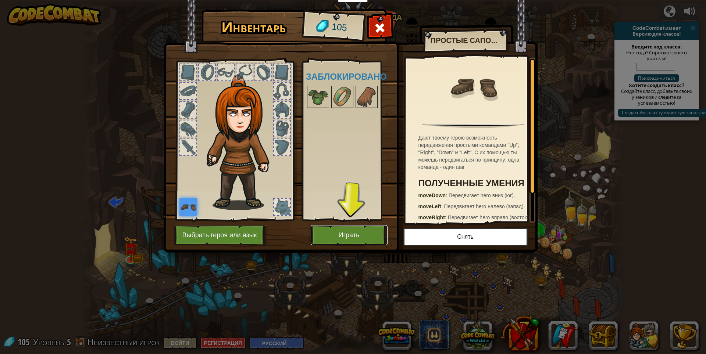
click at [362, 237] on button "Играть" at bounding box center [349, 235] width 77 height 20
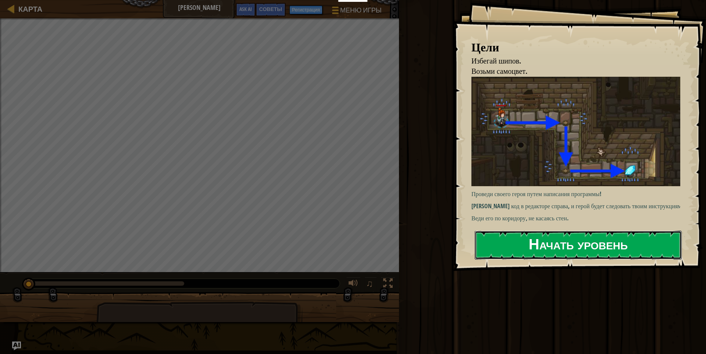
click at [594, 246] on button "Начать уровень" at bounding box center [577, 245] width 207 height 29
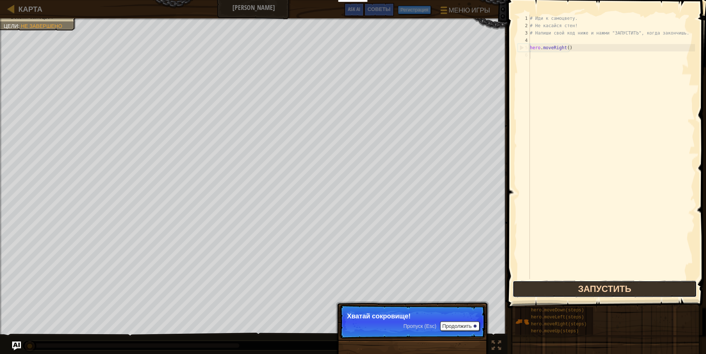
click at [586, 285] on button "Запустить" at bounding box center [604, 289] width 184 height 17
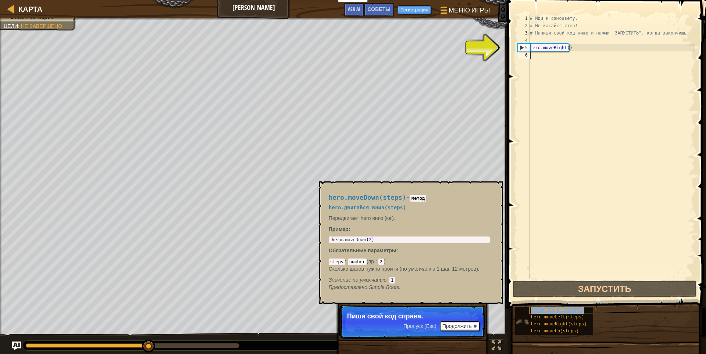
click at [541, 312] on span "hero.moveDown(steps)" at bounding box center [557, 310] width 53 height 5
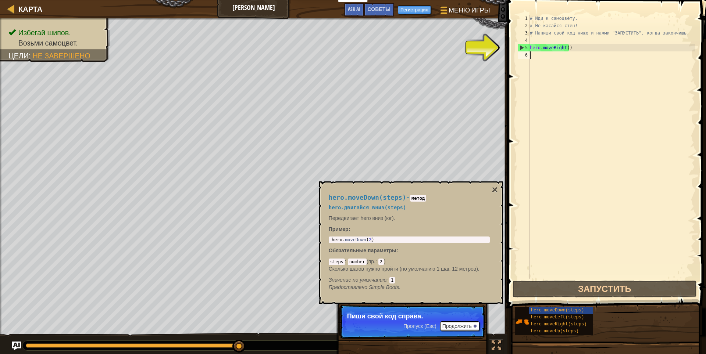
click at [567, 46] on div "# Иди к самоцвету. # Не касайся стен! # Напиши свой код ниже и нажми "ЗАПУСТИТЬ…" at bounding box center [611, 154] width 166 height 279
type textarea "hero.moveRight()"
click at [566, 47] on div "# Иди к самоцвету. # Не касайся стен! # Напиши свой код ниже и нажми "ЗАПУСТИТЬ…" at bounding box center [611, 154] width 166 height 279
drag, startPoint x: 573, startPoint y: 82, endPoint x: 558, endPoint y: 68, distance: 21.3
click at [573, 81] on div "# Иди к самоцвету. # Не касайся стен! # Напиши свой код ниже и нажми "ЗАПУСТИТЬ…" at bounding box center [611, 154] width 166 height 279
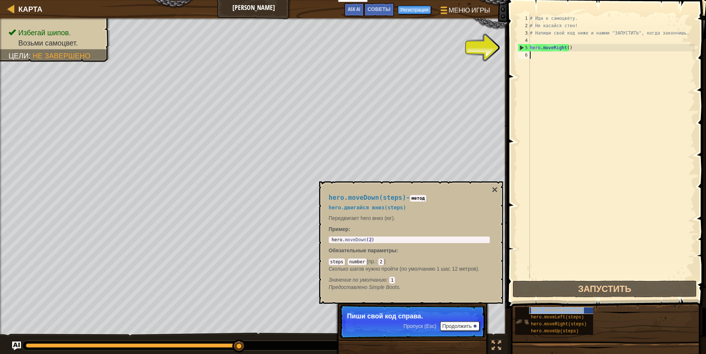
click at [566, 312] on span "hero.moveDown(steps)" at bounding box center [557, 310] width 53 height 5
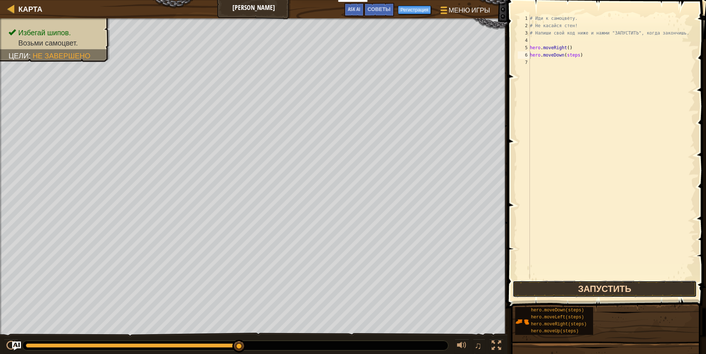
click at [610, 290] on button "Запустить" at bounding box center [604, 289] width 184 height 17
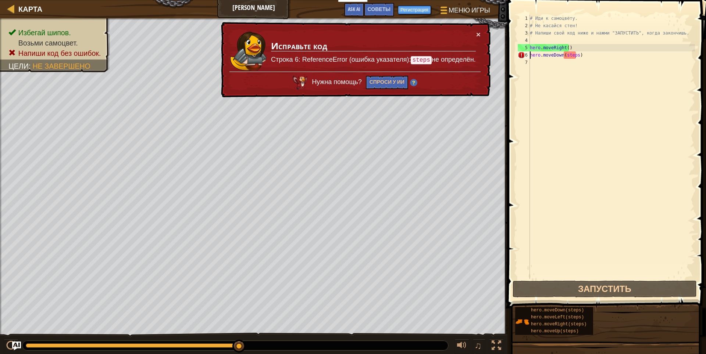
click at [576, 57] on div "# Иди к самоцвету. # Не касайся стен! # Напиши свой код ниже и нажми "ЗАПУСТИТЬ…" at bounding box center [611, 154] width 166 height 279
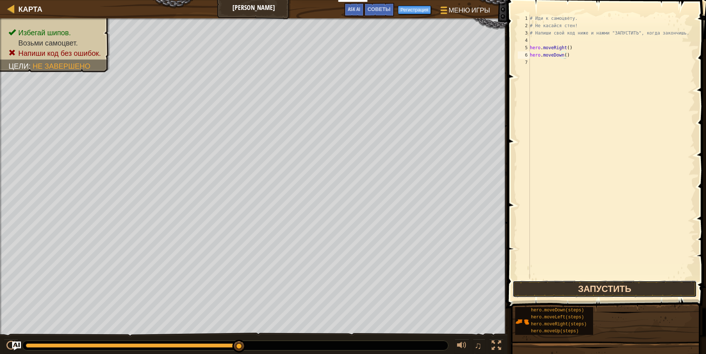
click at [637, 291] on button "Запустить" at bounding box center [604, 289] width 184 height 17
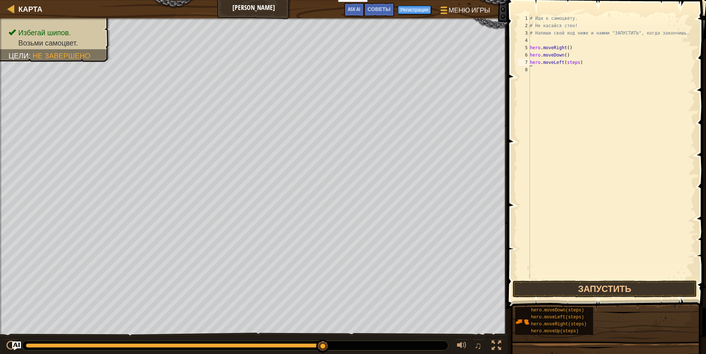
click at [576, 62] on div "# Иди к самоцвету. # Не касайся стен! # Напиши свой код ниже и нажми "ЗАПУСТИТЬ…" at bounding box center [611, 154] width 166 height 279
type textarea "hero.moveLeft()"
click at [632, 297] on button "Запустить" at bounding box center [604, 289] width 184 height 17
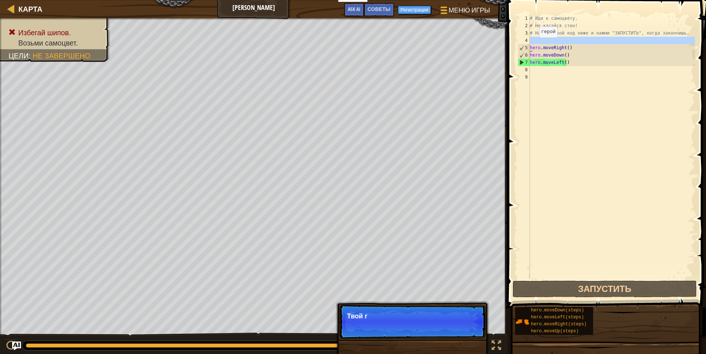
drag, startPoint x: 577, startPoint y: 43, endPoint x: 528, endPoint y: 50, distance: 49.3
click at [528, 50] on div "1 2 3 4 5 6 7 8 9 # Иди к самоцвету. # Не касайся стен! # Напиши свой код ниже …" at bounding box center [605, 147] width 179 height 265
click at [546, 49] on div "# Иди к самоцвету. # Не касайся стен! # Напиши свой код ниже и нажми "ЗАПУСТИТЬ…" at bounding box center [611, 154] width 166 height 279
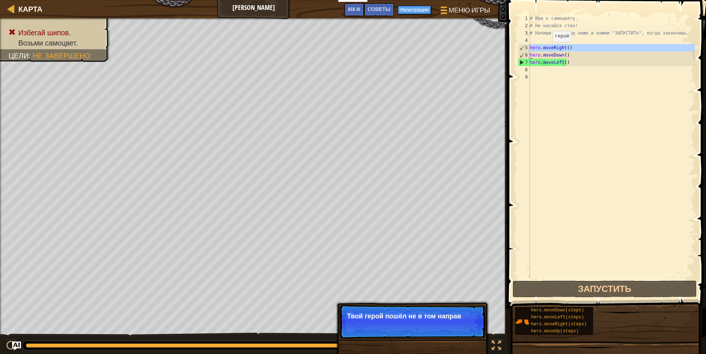
click at [546, 49] on div "# Иди к самоцвету. # Не касайся стен! # Напиши свой код ниже и нажми "ЗАПУСТИТЬ…" at bounding box center [611, 154] width 166 height 279
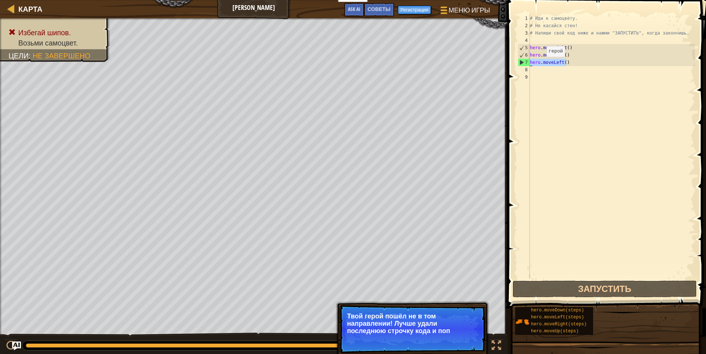
drag, startPoint x: 569, startPoint y: 63, endPoint x: 515, endPoint y: 66, distance: 54.1
click at [515, 66] on div "hero.moveRight() hero.moveDown() 1 2 3 4 5 6 7 8 9 # Иди к самоцвету. # Не каса…" at bounding box center [605, 169] width 201 height 330
type textarea "hero.moveLeft()"
paste textarea
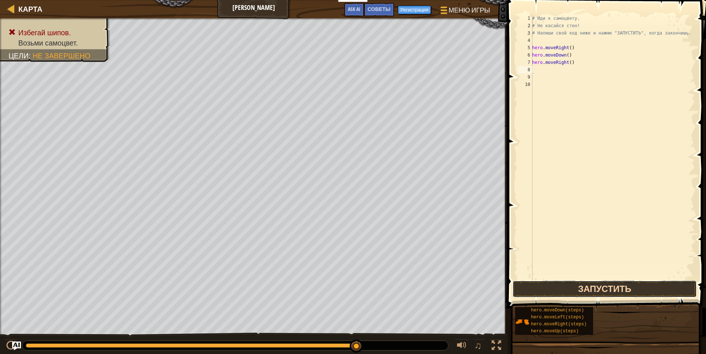
click at [609, 294] on button "Запустить" at bounding box center [604, 289] width 184 height 17
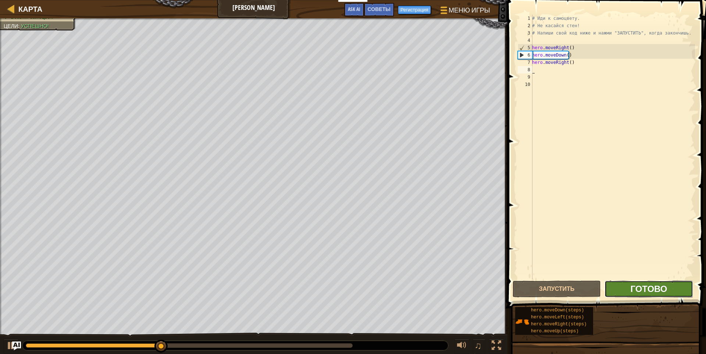
click at [638, 284] on span "Готово" at bounding box center [648, 289] width 37 height 12
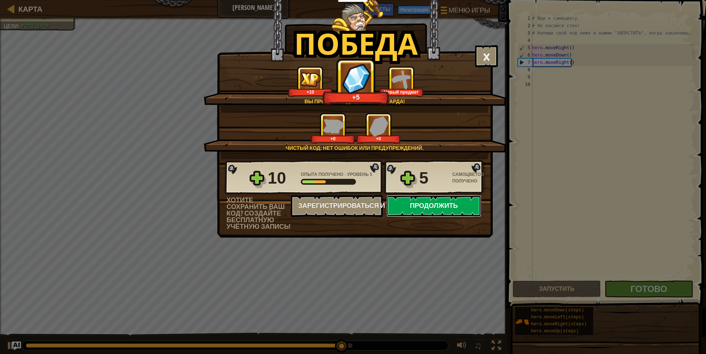
click at [423, 203] on button "Продолжить" at bounding box center [433, 206] width 95 height 22
select select "ru"
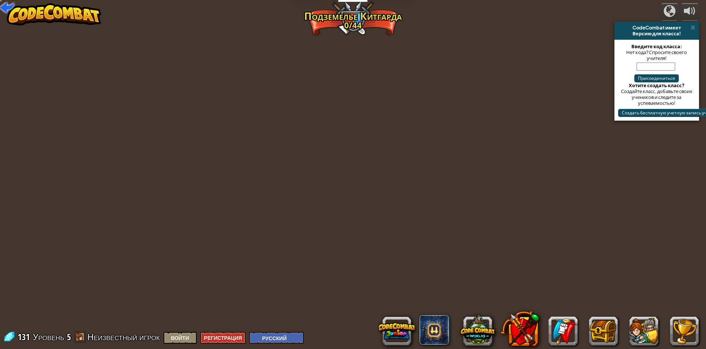
select select "ru"
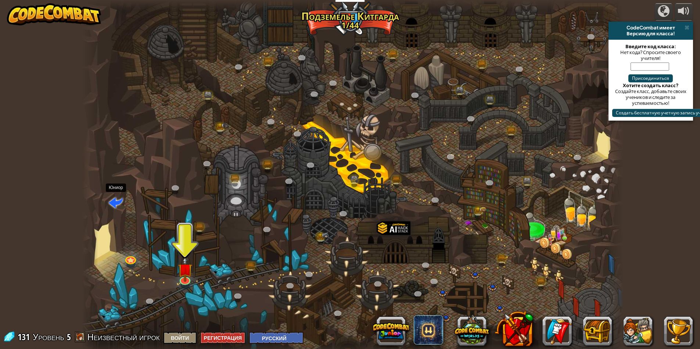
click at [115, 195] on span at bounding box center [116, 202] width 14 height 14
select select "ru"
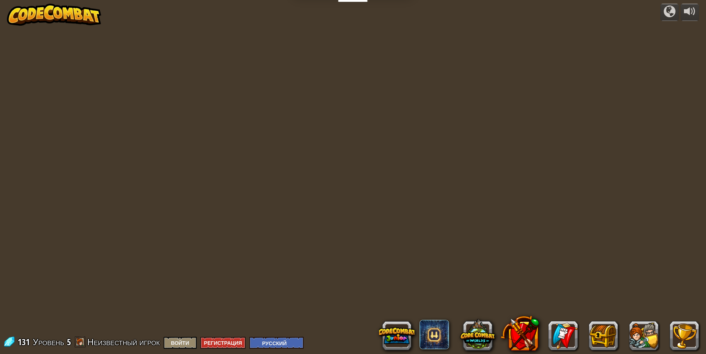
select select "ru"
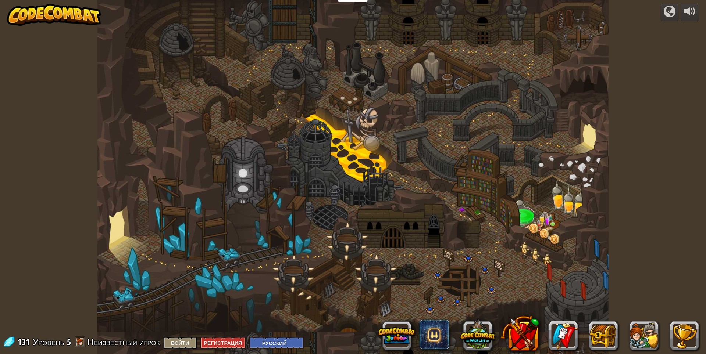
select select "ru"
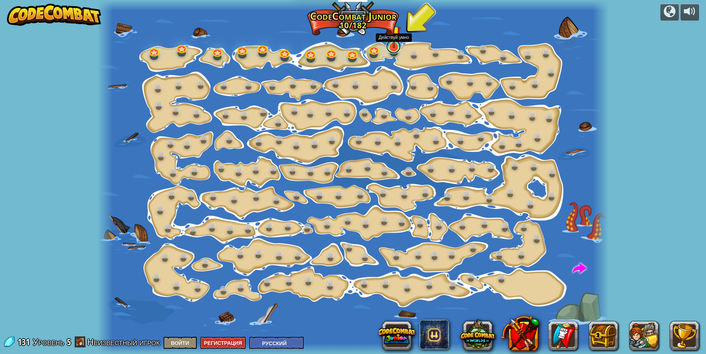
click at [398, 49] on link at bounding box center [393, 46] width 15 height 15
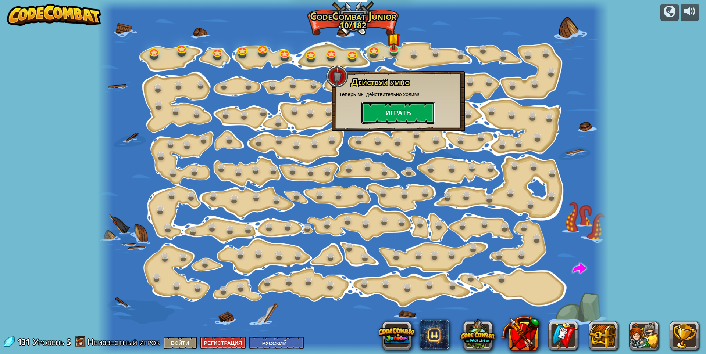
click at [418, 109] on button "Играть" at bounding box center [398, 113] width 74 height 22
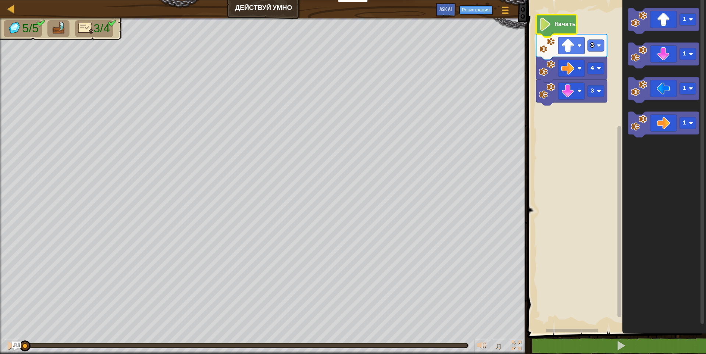
click at [564, 21] on text "Начать" at bounding box center [564, 24] width 21 height 7
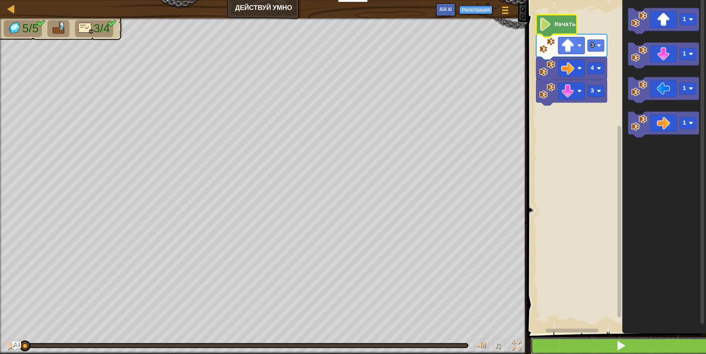
click at [619, 339] on button at bounding box center [620, 346] width 181 height 17
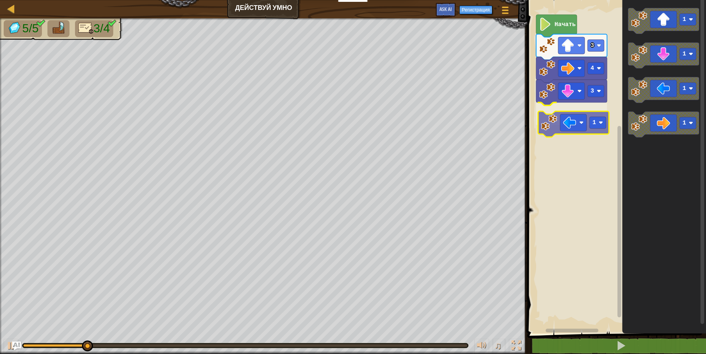
click at [582, 119] on div "3 1 4 3 Начать 1 1 1 1 1" at bounding box center [615, 164] width 181 height 337
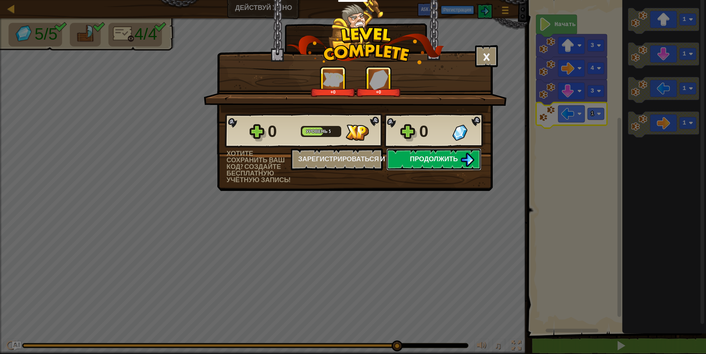
click at [431, 157] on span "Продолжить" at bounding box center [434, 158] width 48 height 9
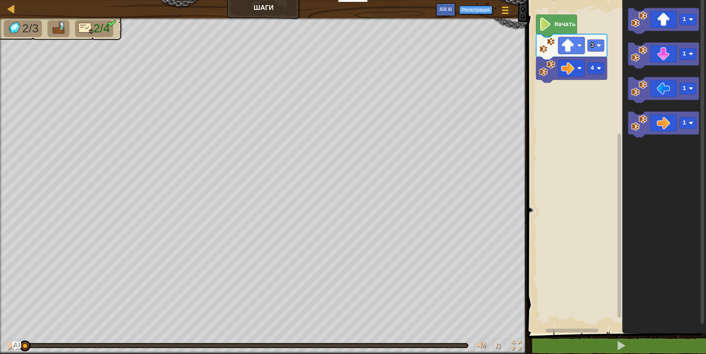
click at [554, 22] on text "Начать" at bounding box center [564, 24] width 21 height 7
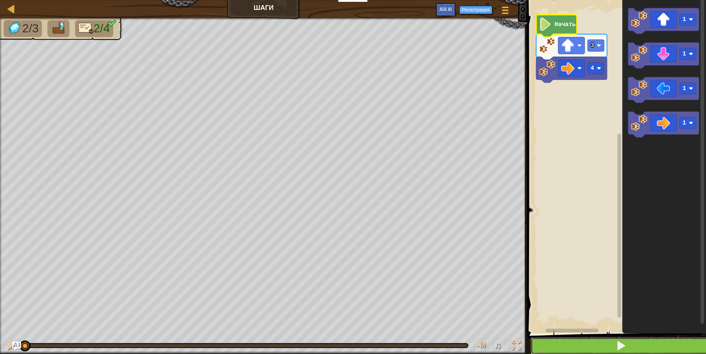
click at [604, 346] on button at bounding box center [620, 346] width 181 height 17
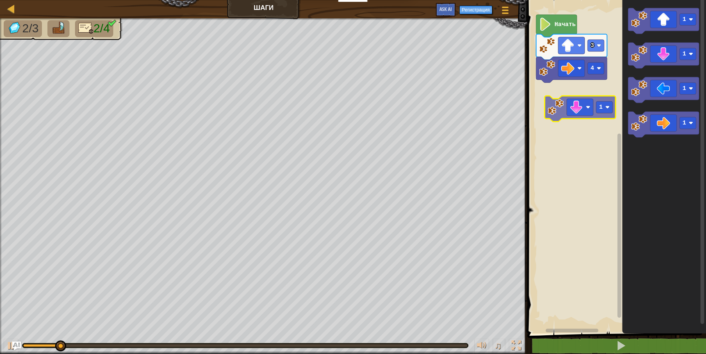
click at [581, 103] on div "4 3 Начать 1 1 1 1 1" at bounding box center [615, 164] width 181 height 337
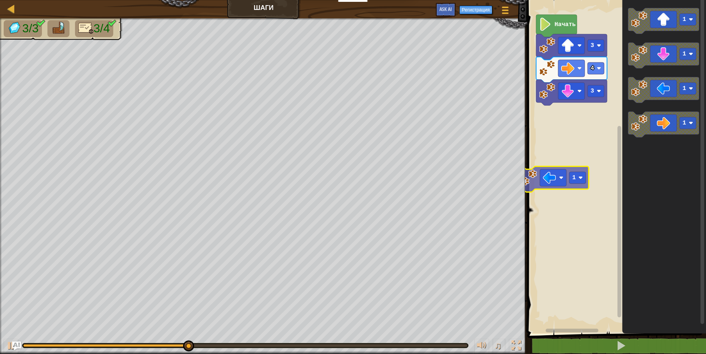
click at [582, 141] on div "Начать 3 4 3 1 1 1 1 1" at bounding box center [615, 164] width 181 height 337
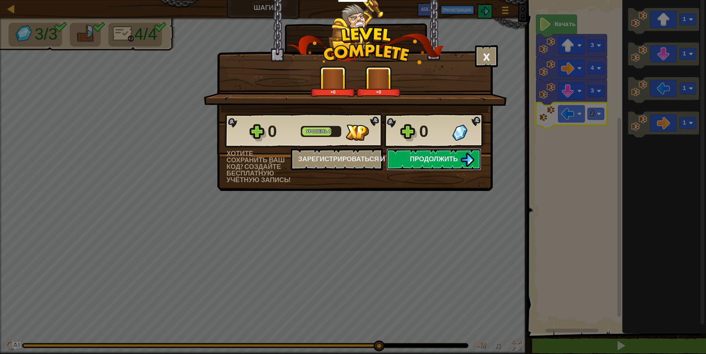
click at [443, 157] on span "Продолжить" at bounding box center [434, 158] width 48 height 9
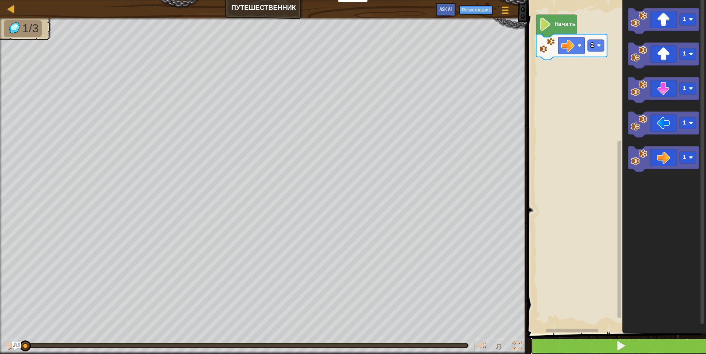
click at [628, 347] on button at bounding box center [620, 346] width 181 height 17
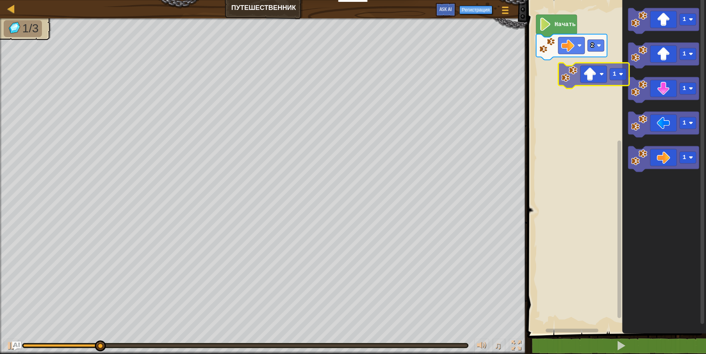
click at [596, 80] on div "2 Начать 1 1 1 1 1 1" at bounding box center [615, 164] width 181 height 337
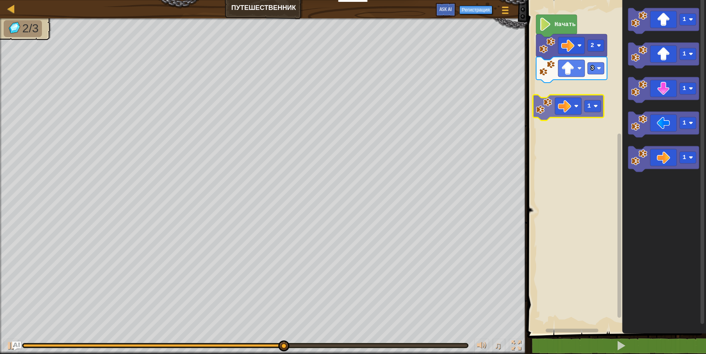
click at [582, 94] on div "Начать 2 3 1 1 1 1 1 1" at bounding box center [615, 164] width 181 height 337
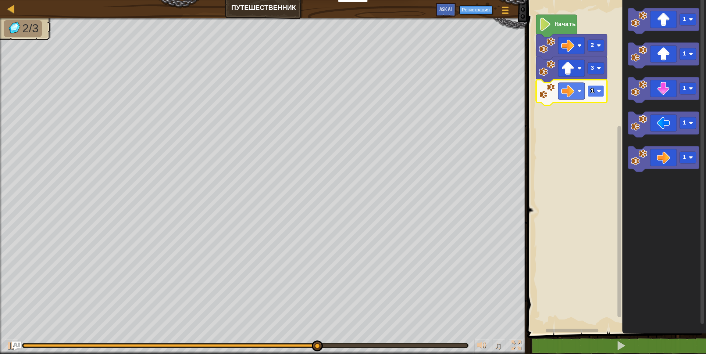
click at [597, 90] on image "Рабочая область Blockly" at bounding box center [598, 91] width 4 height 4
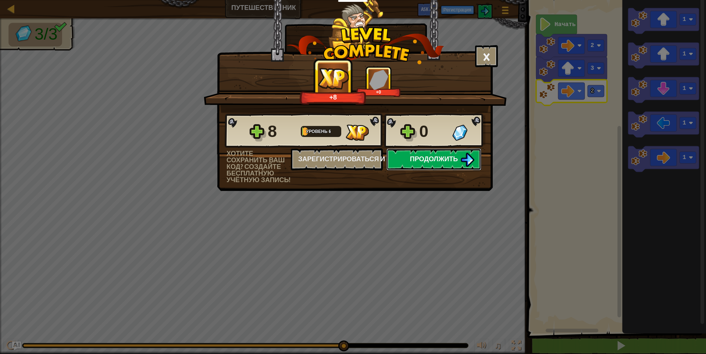
click at [460, 151] on button "Продолжить" at bounding box center [433, 159] width 95 height 22
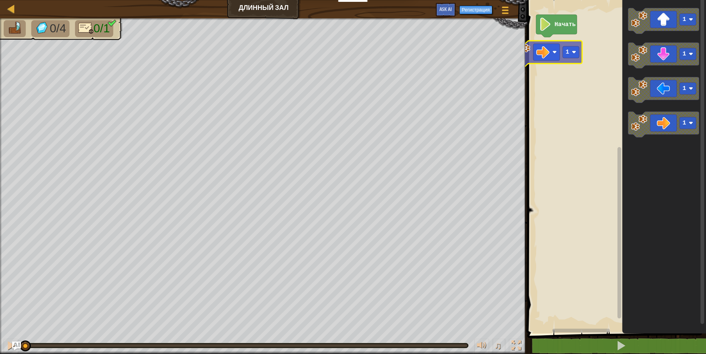
click at [549, 57] on div "Начать 1 1 1 1 1" at bounding box center [615, 164] width 181 height 337
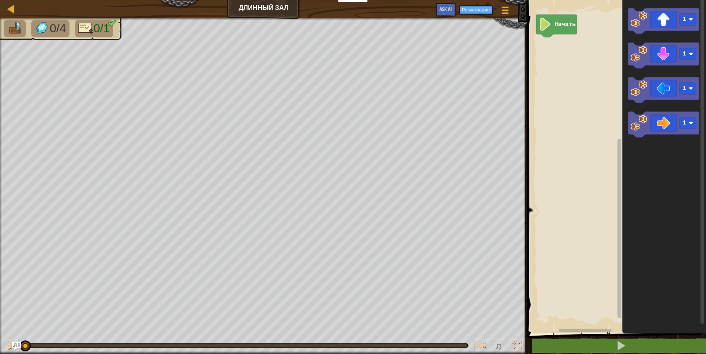
click at [556, 60] on rect "Рабочая область Blockly" at bounding box center [615, 164] width 181 height 337
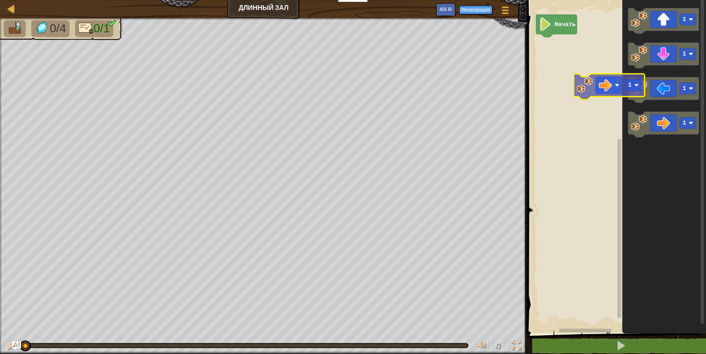
click at [591, 55] on div "Начать 1 1 1 1 1" at bounding box center [615, 164] width 181 height 337
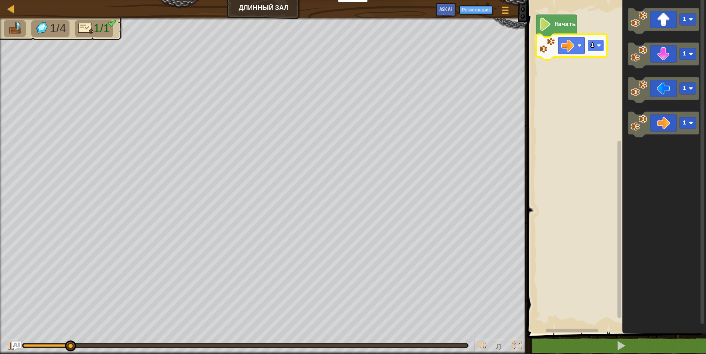
click at [594, 49] on rect "Рабочая область Blockly" at bounding box center [595, 46] width 17 height 12
click at [602, 46] on rect "Рабочая область Blockly" at bounding box center [595, 46] width 17 height 12
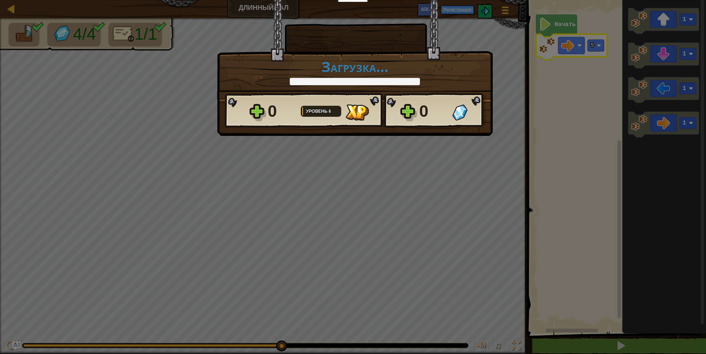
click at [353, 290] on div "× Насколько интересным был этот уровень? Загрузка... Reticulating Splines... За…" at bounding box center [353, 177] width 706 height 354
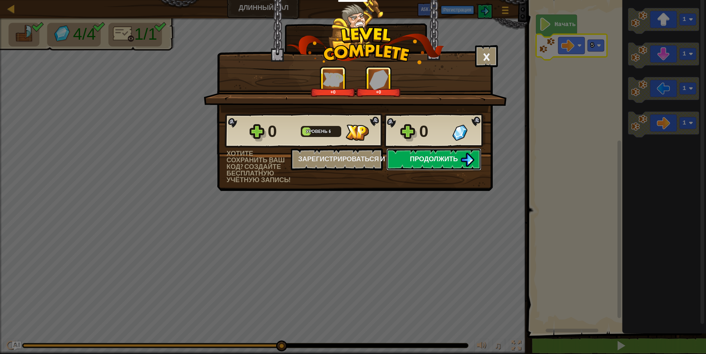
click at [444, 161] on span "Продолжить" at bounding box center [434, 158] width 48 height 9
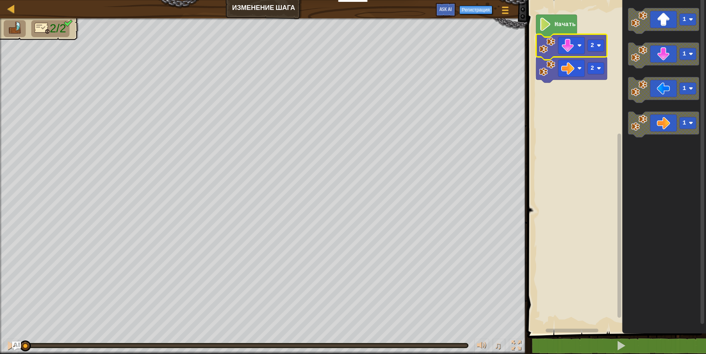
click at [564, 35] on icon "Рабочая область Blockly" at bounding box center [571, 47] width 71 height 26
click at [556, 28] on icon "Рабочая область Blockly" at bounding box center [556, 26] width 41 height 22
click at [608, 332] on g "Рабочая область Blockly" at bounding box center [570, 331] width 91 height 6
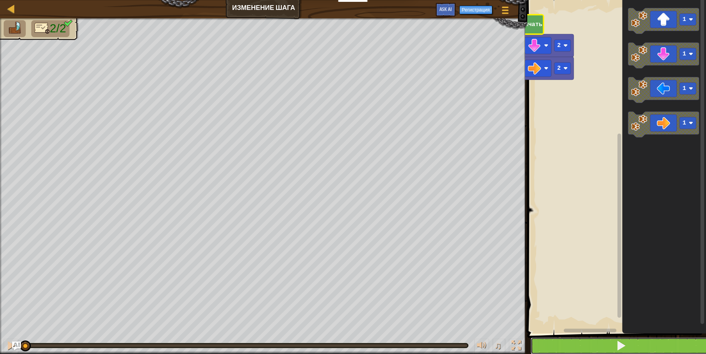
click at [616, 341] on span at bounding box center [621, 346] width 10 height 10
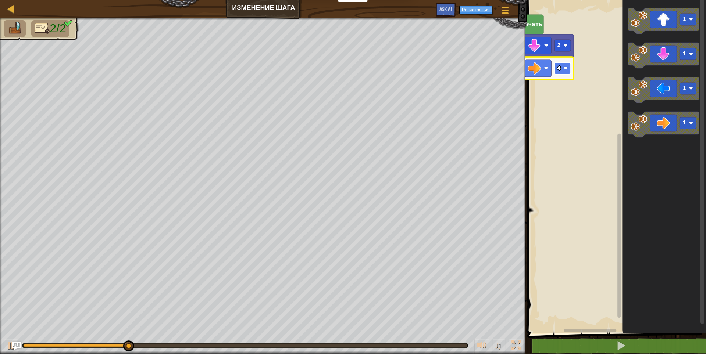
click at [566, 69] on image "Рабочая область Blockly" at bounding box center [565, 68] width 4 height 4
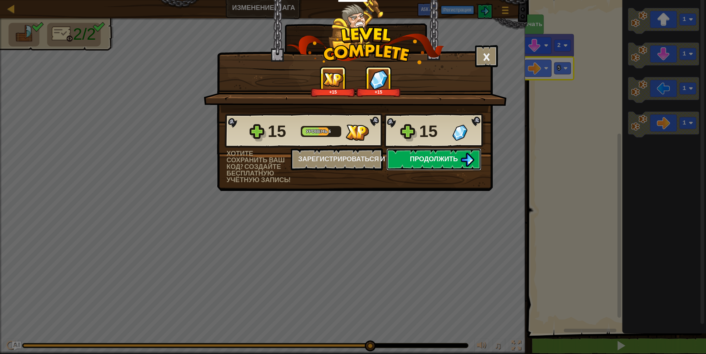
click at [466, 162] on img at bounding box center [467, 160] width 14 height 14
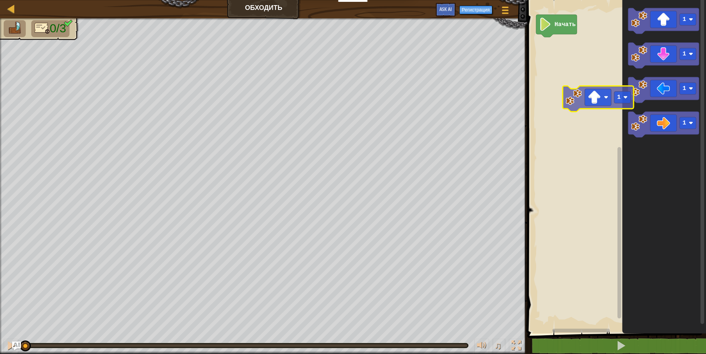
click at [609, 109] on div "Начать 1 1 1 1 1" at bounding box center [615, 164] width 181 height 337
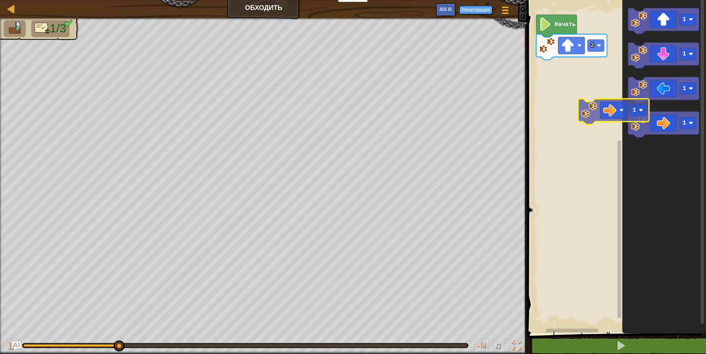
click at [588, 95] on div "Начать 2 1 1 1 1 1" at bounding box center [615, 164] width 181 height 337
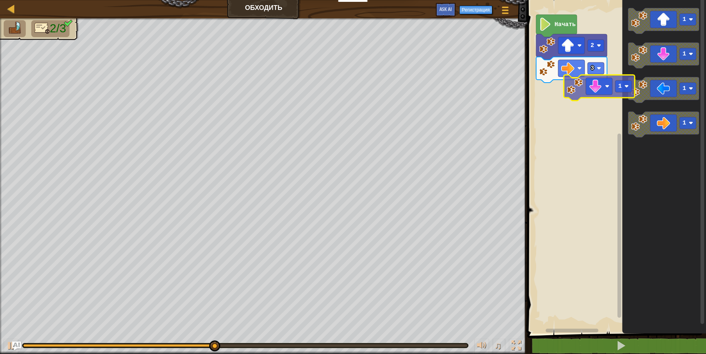
click at [581, 113] on div "Начать 2 3 1 1 1 1 1" at bounding box center [615, 164] width 181 height 337
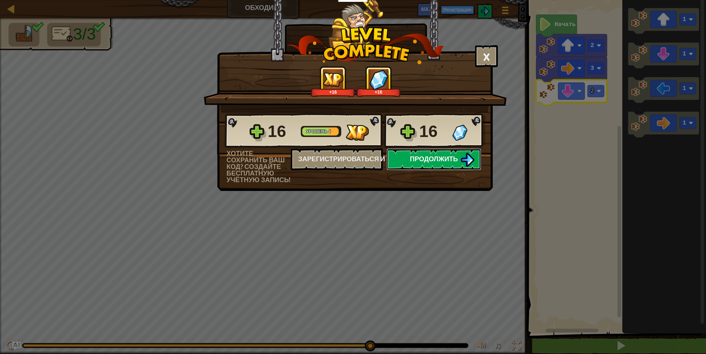
click at [446, 165] on button "Продолжить" at bounding box center [433, 159] width 95 height 22
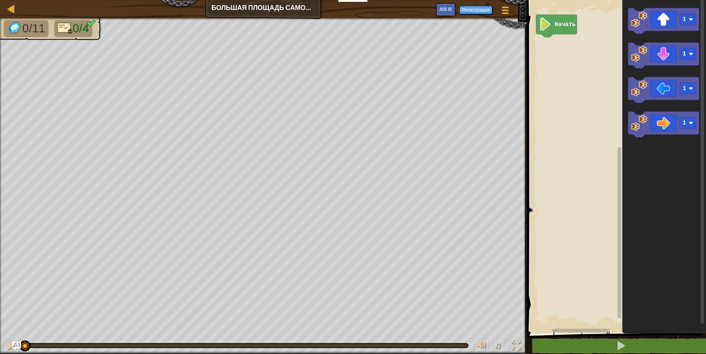
click at [571, 138] on div "Начать 1 1 1 1" at bounding box center [615, 164] width 181 height 337
click at [573, 77] on div "Начать 1 1 1 1 1" at bounding box center [615, 164] width 181 height 337
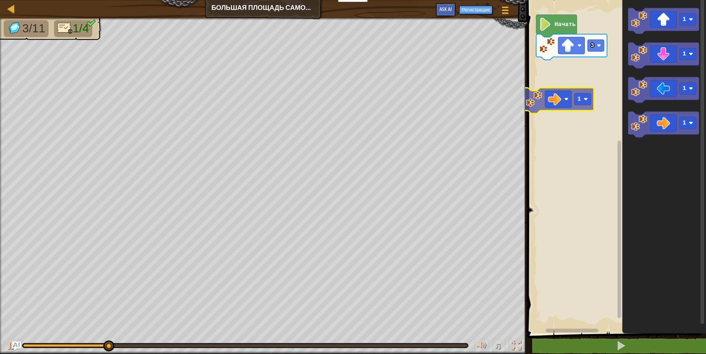
click at [555, 100] on div "Начать 3 1 1 1 1 1" at bounding box center [615, 164] width 181 height 337
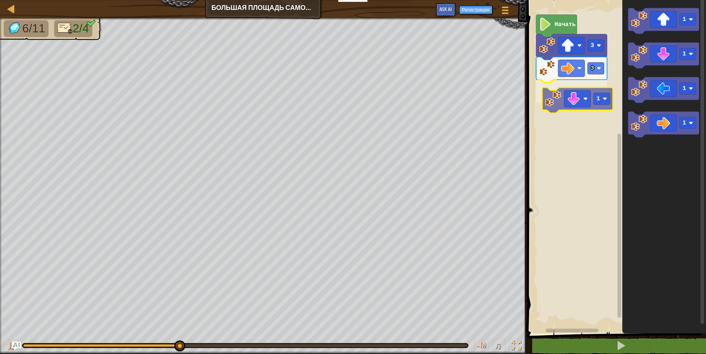
click at [584, 105] on div "Начать 3 3 1 1 1 1 1 1" at bounding box center [615, 164] width 181 height 337
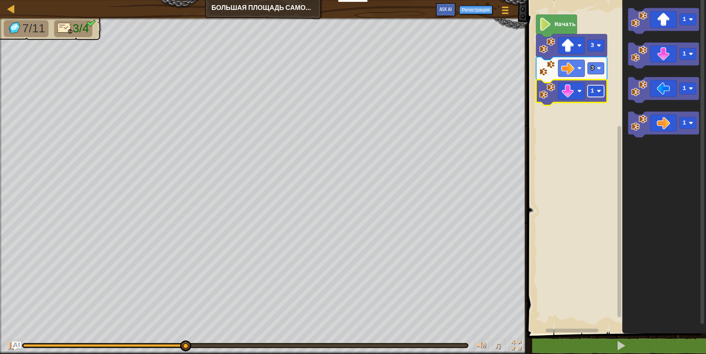
click at [598, 91] on image "Рабочая область Blockly" at bounding box center [598, 91] width 4 height 4
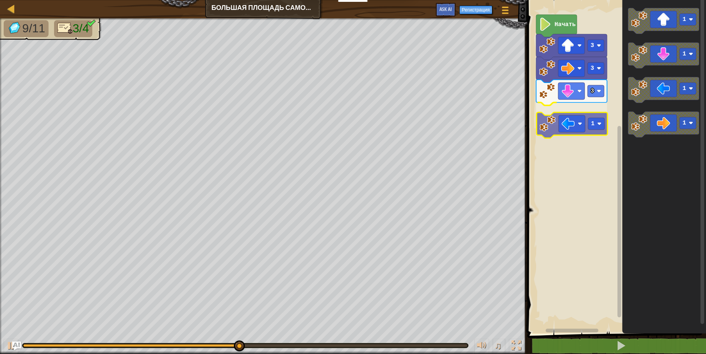
click at [583, 126] on div "Начать 3 3 3 1 1 1 1 1 1" at bounding box center [615, 164] width 181 height 337
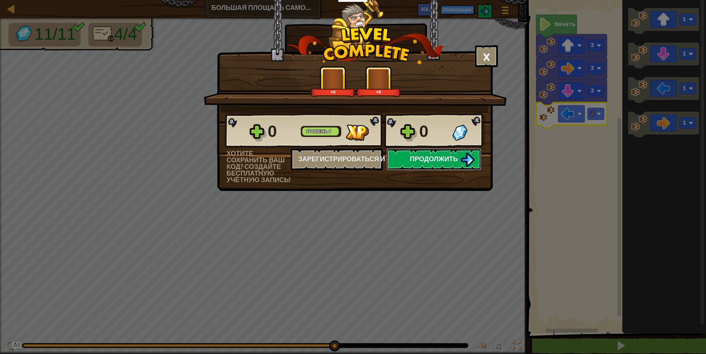
click at [437, 160] on span "Продолжить" at bounding box center [434, 158] width 48 height 9
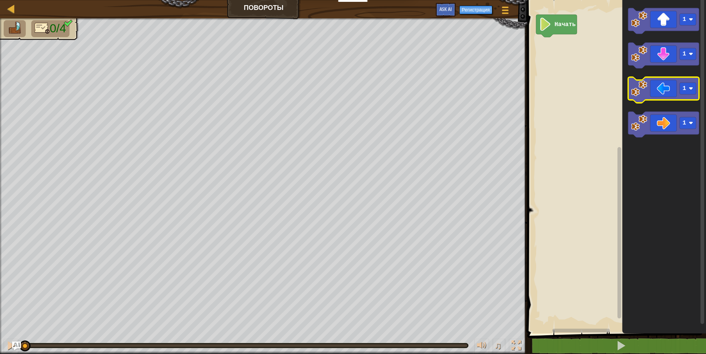
click at [558, 100] on div "Начать 1 1 1 1" at bounding box center [615, 164] width 181 height 337
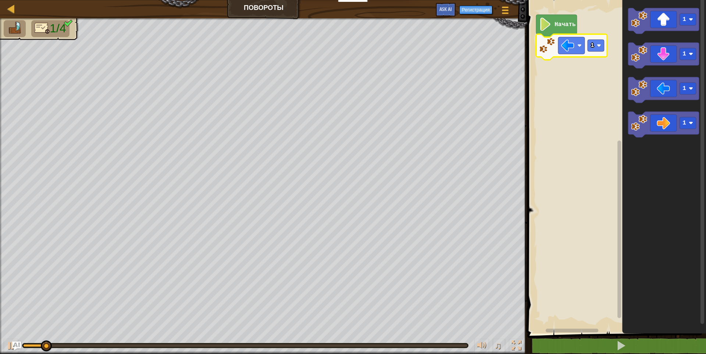
click at [596, 43] on rect "Рабочая область Blockly" at bounding box center [595, 46] width 17 height 12
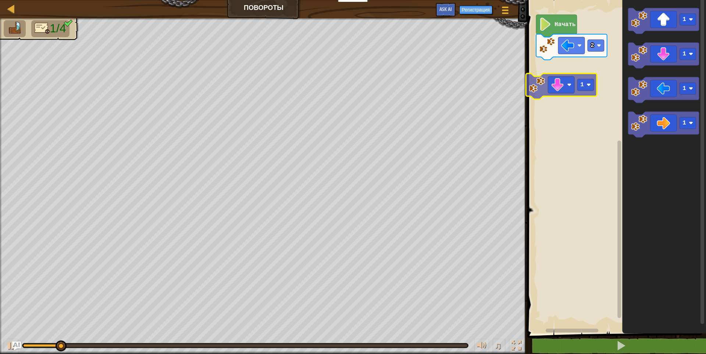
click at [568, 90] on div "Начать 2 1 1 1 1 1" at bounding box center [615, 164] width 181 height 337
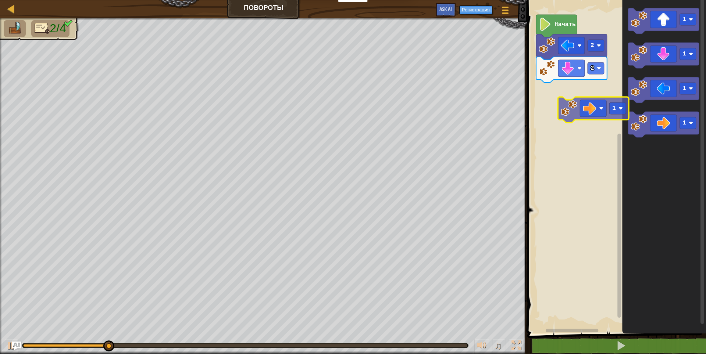
click at [602, 103] on div "Начать 2 2 1 1 1 1 1" at bounding box center [615, 164] width 181 height 337
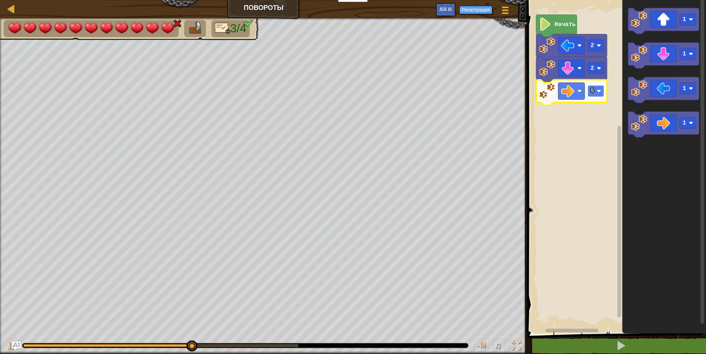
click at [590, 91] on rect "Рабочая область Blockly" at bounding box center [595, 91] width 17 height 12
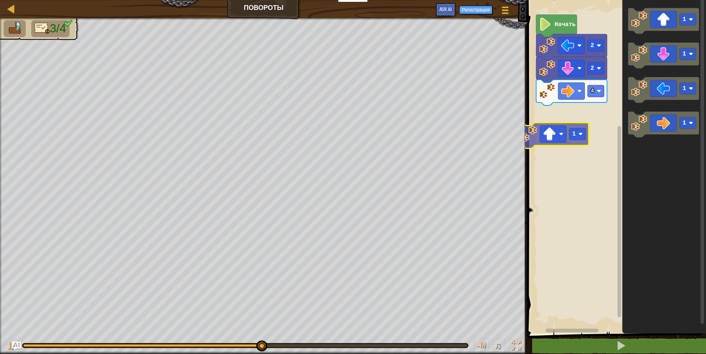
click at [553, 146] on div "Начать 2 2 4 1 1 1 1 1 1" at bounding box center [615, 164] width 181 height 337
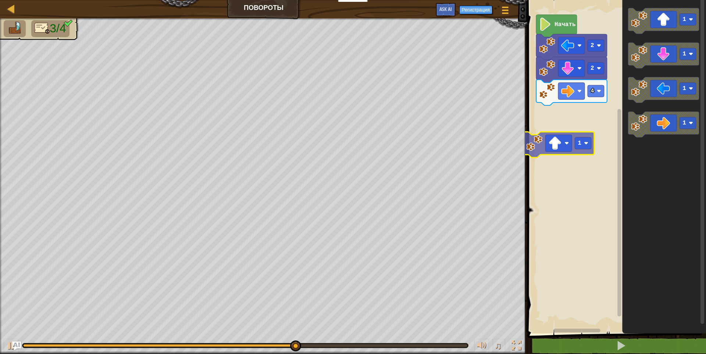
click at [555, 147] on div "Начать 2 2 4 1 1 1 1 1" at bounding box center [615, 164] width 181 height 337
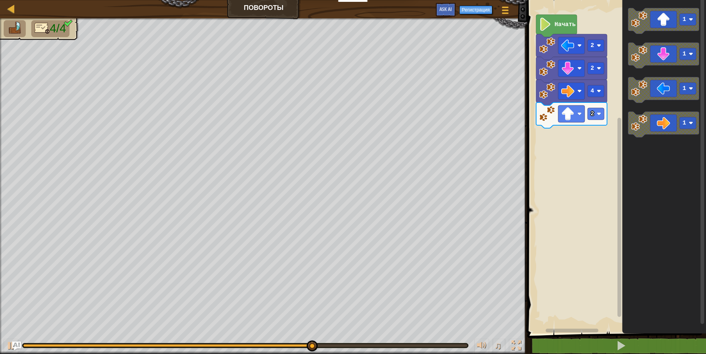
click at [570, 144] on div "Начать 2 2 4 2 1 1 1 1" at bounding box center [615, 164] width 181 height 337
click at [592, 117] on text "2" at bounding box center [592, 114] width 4 height 7
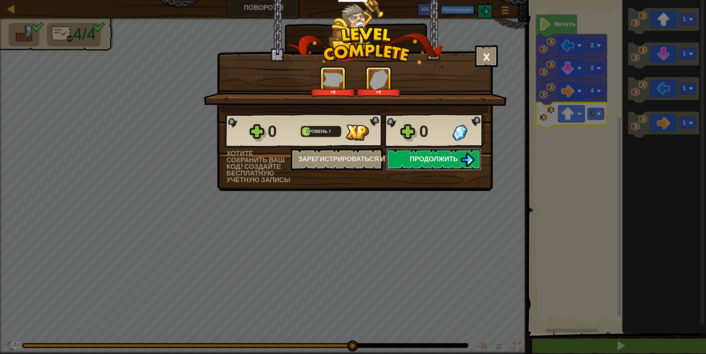
click at [425, 158] on span "Продолжить" at bounding box center [434, 158] width 48 height 9
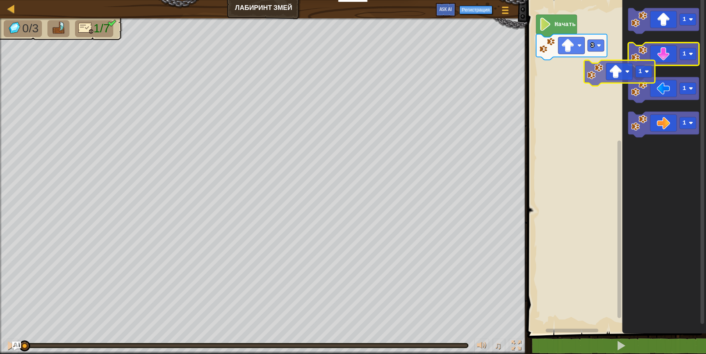
click at [601, 76] on div "3 Начать 1 1 1 1 1" at bounding box center [615, 164] width 181 height 337
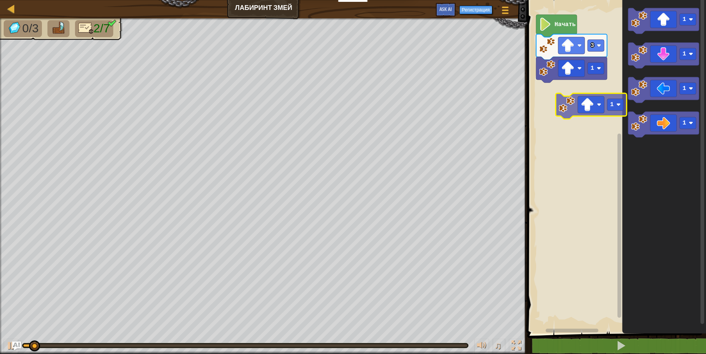
click at [593, 110] on div "1 3 Начать 1 1 1 1 1" at bounding box center [615, 164] width 181 height 337
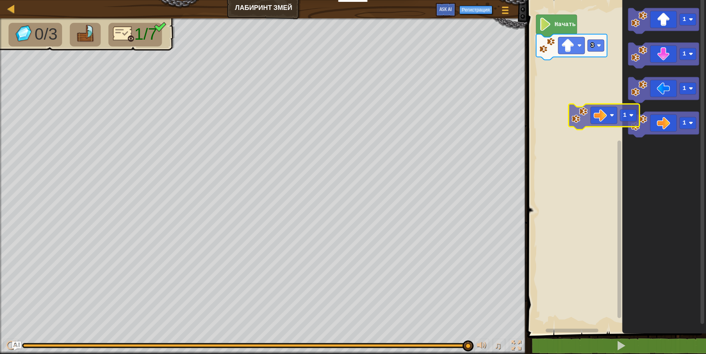
click at [595, 100] on div "3 Начать 1 1 1 1 1" at bounding box center [615, 164] width 181 height 337
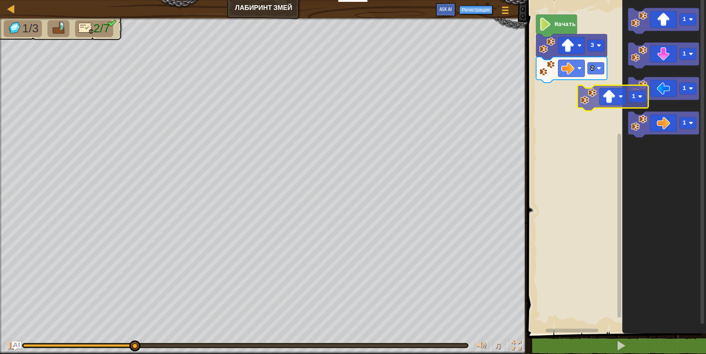
click at [585, 110] on div "Начать 3 2 1 1 1 1 1" at bounding box center [615, 164] width 181 height 337
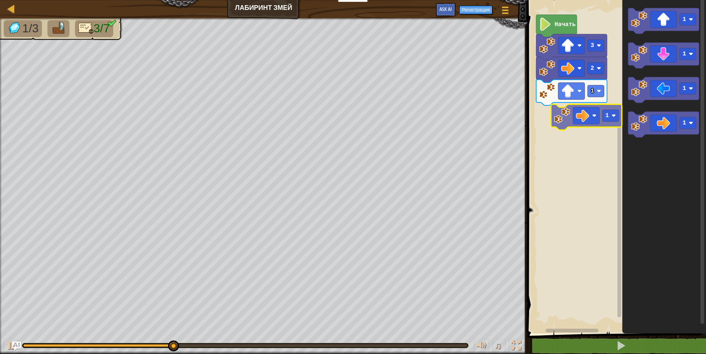
click at [597, 117] on div "1 2 3 Начать 1 1 1 1 1" at bounding box center [615, 164] width 181 height 337
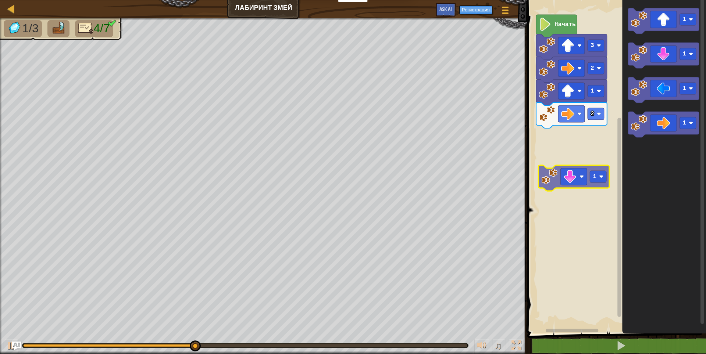
click at [586, 174] on div "Начать 3 2 1 2 1 1 1 1 1" at bounding box center [615, 164] width 181 height 337
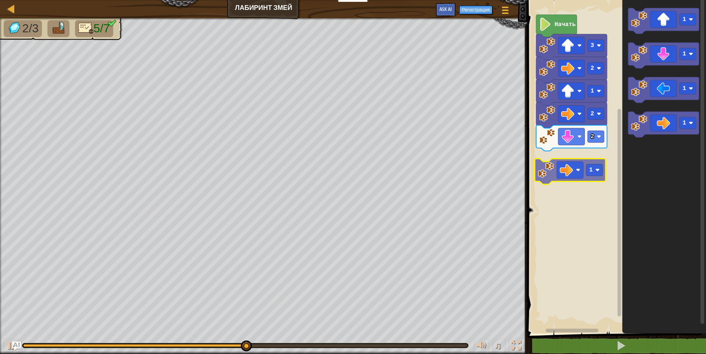
click at [587, 168] on div "Начать 3 2 1 2 2 1 1 1 1 1" at bounding box center [615, 164] width 181 height 337
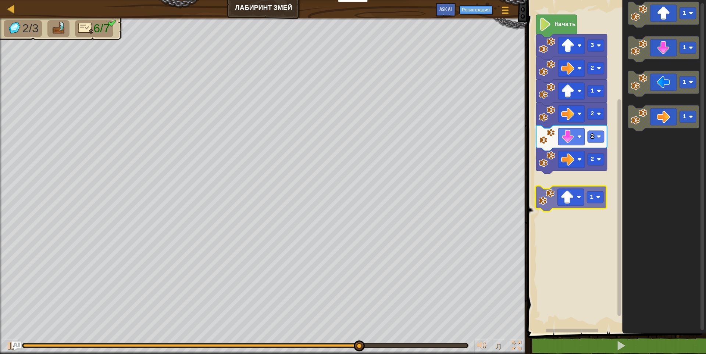
click at [580, 197] on div "Начать 3 2 1 2 2 2 1 1 1 1 1 1" at bounding box center [615, 164] width 181 height 337
